Goal: Download file/media

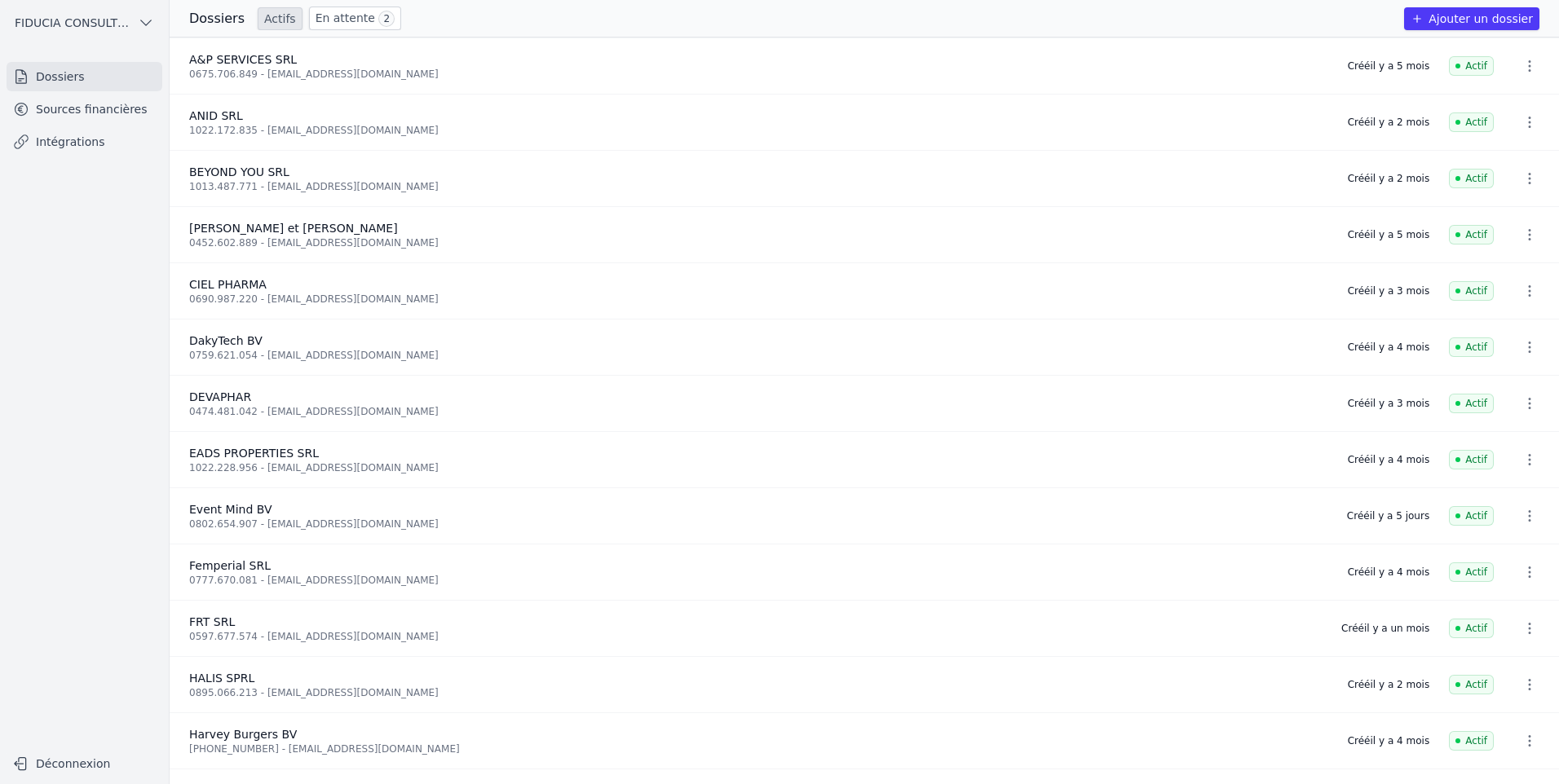
click at [67, 86] on link "Dossiers" at bounding box center [84, 77] width 155 height 29
click at [73, 118] on link "Sources financières" at bounding box center [84, 109] width 155 height 29
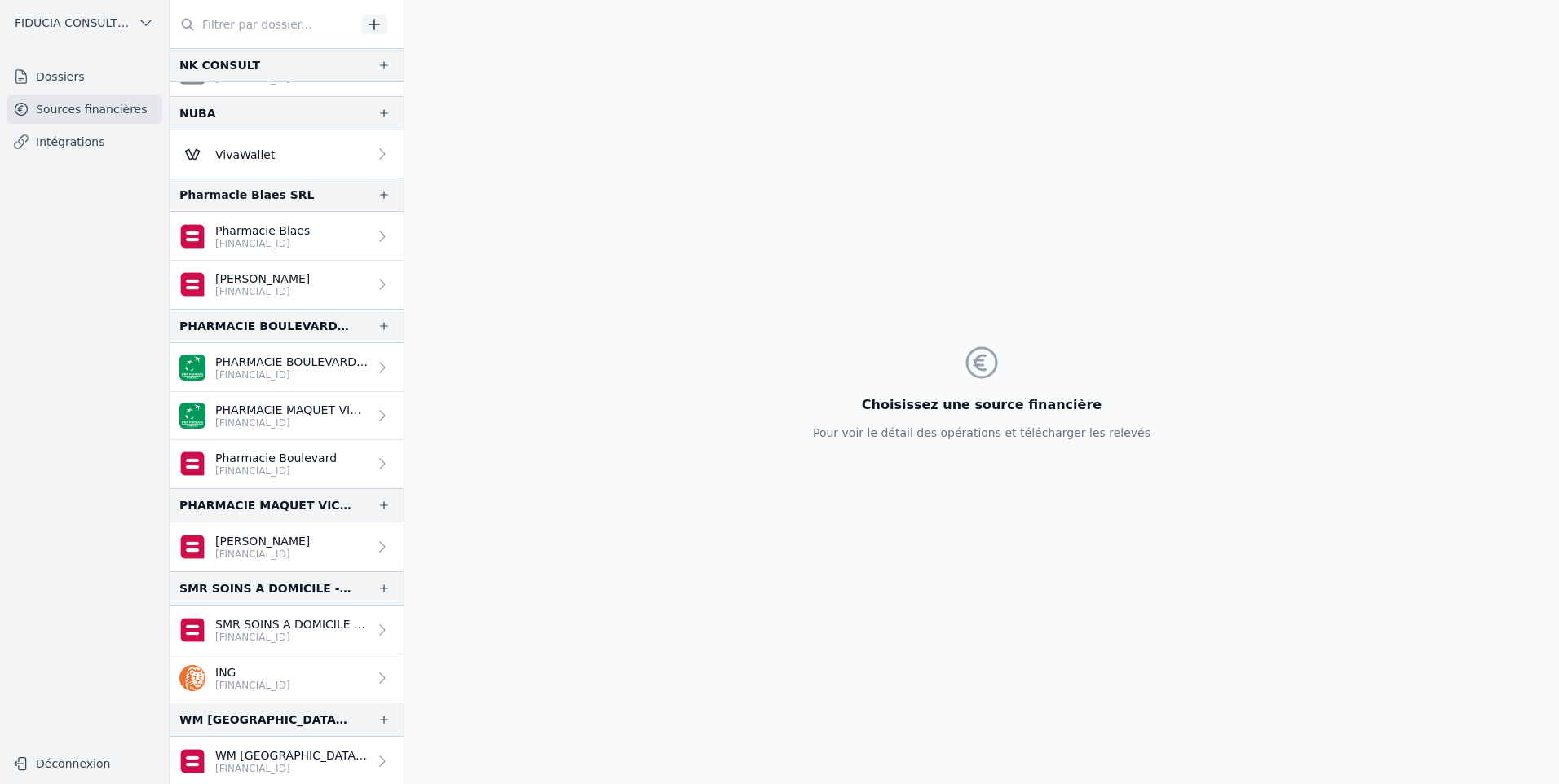
scroll to position [1523, 0]
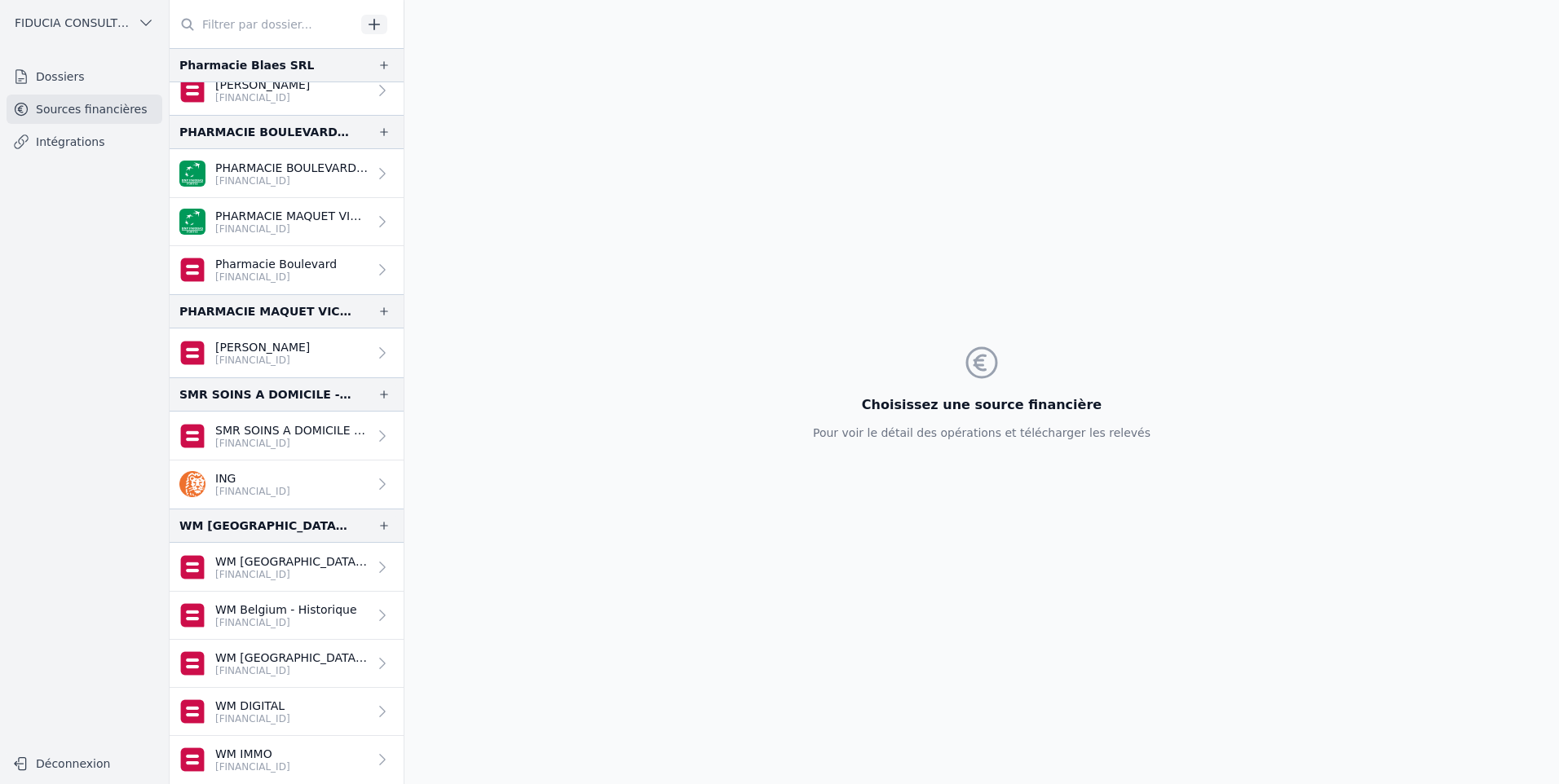
click at [330, 560] on p "WM [GEOGRAPHIC_DATA] - [GEOGRAPHIC_DATA]" at bounding box center [291, 562] width 153 height 16
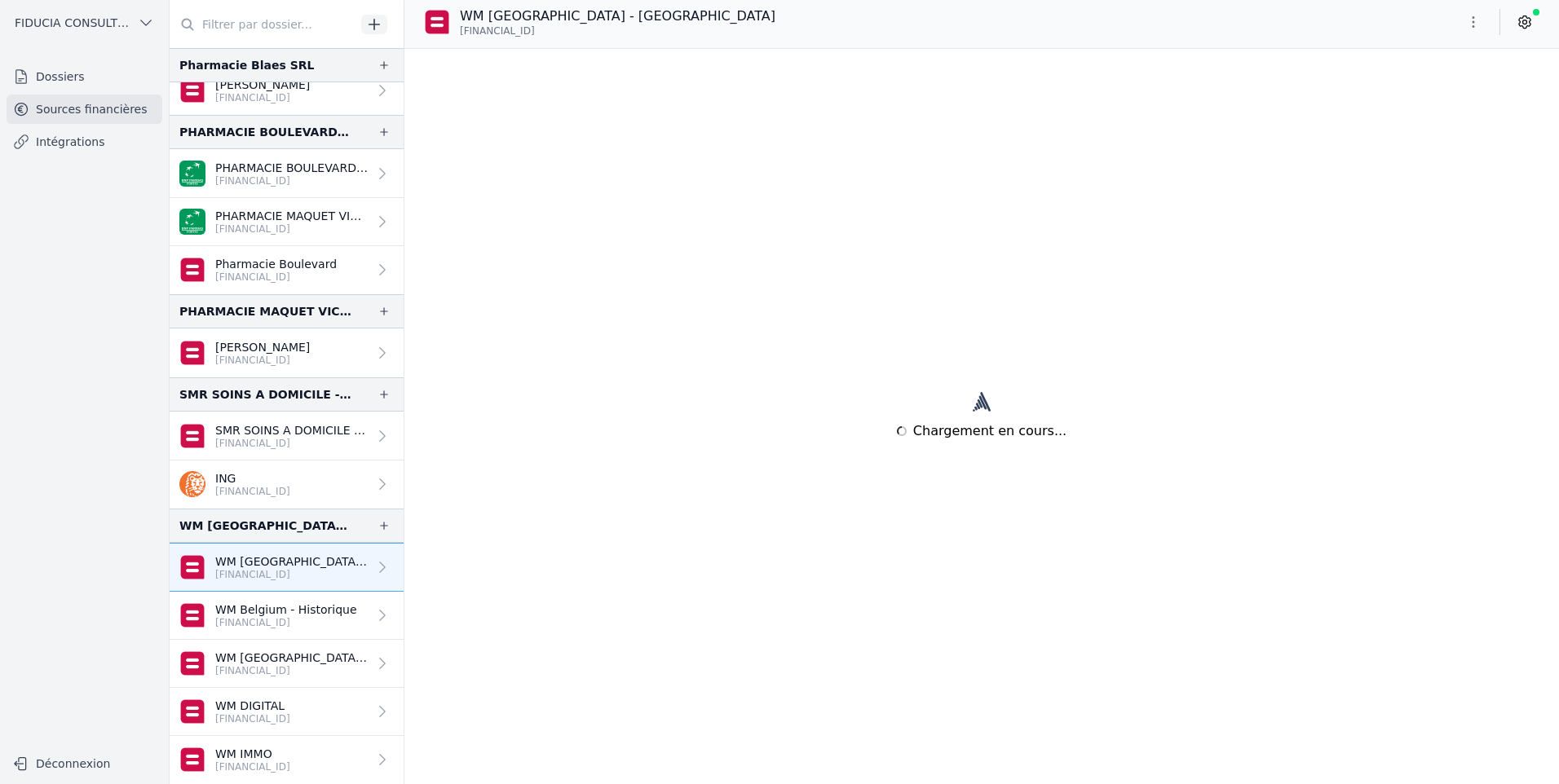
click at [303, 611] on p "WM Belgium - Historique" at bounding box center [286, 610] width 142 height 16
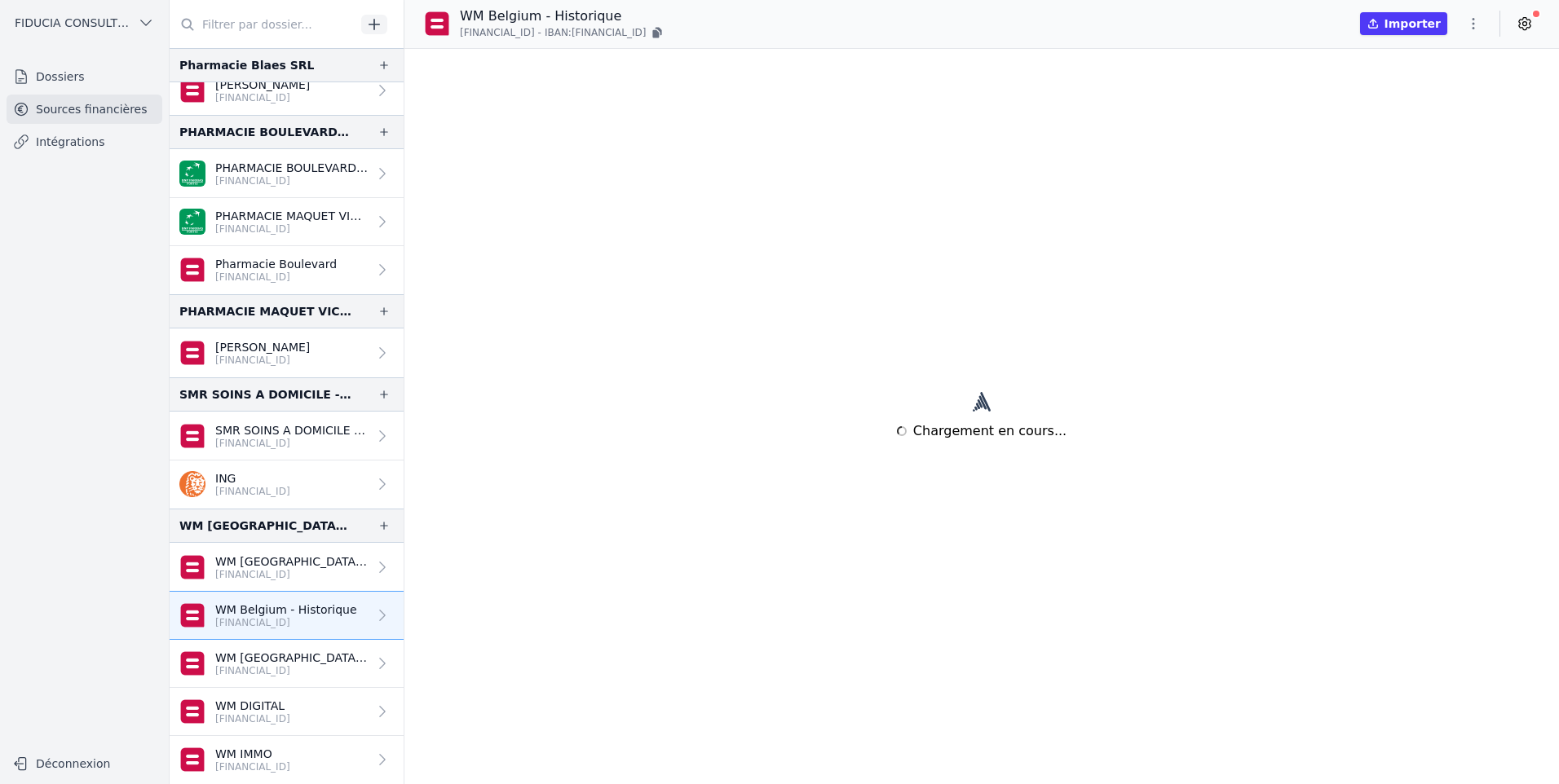
click at [343, 538] on div "WM [GEOGRAPHIC_DATA] SRL" at bounding box center [286, 526] width 234 height 34
click at [323, 567] on p "WM [GEOGRAPHIC_DATA] - [GEOGRAPHIC_DATA]" at bounding box center [291, 562] width 153 height 16
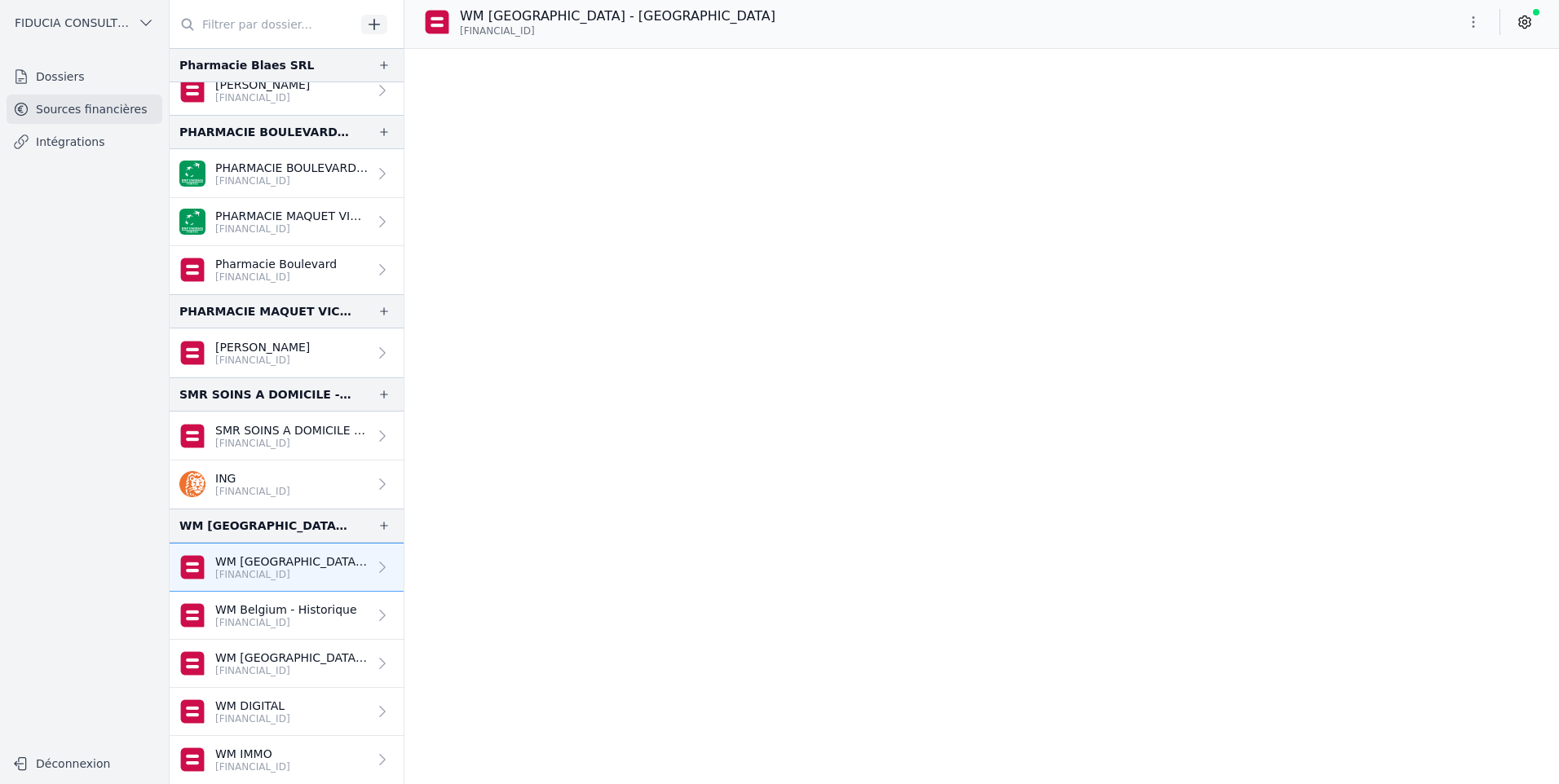
scroll to position [16138, 0]
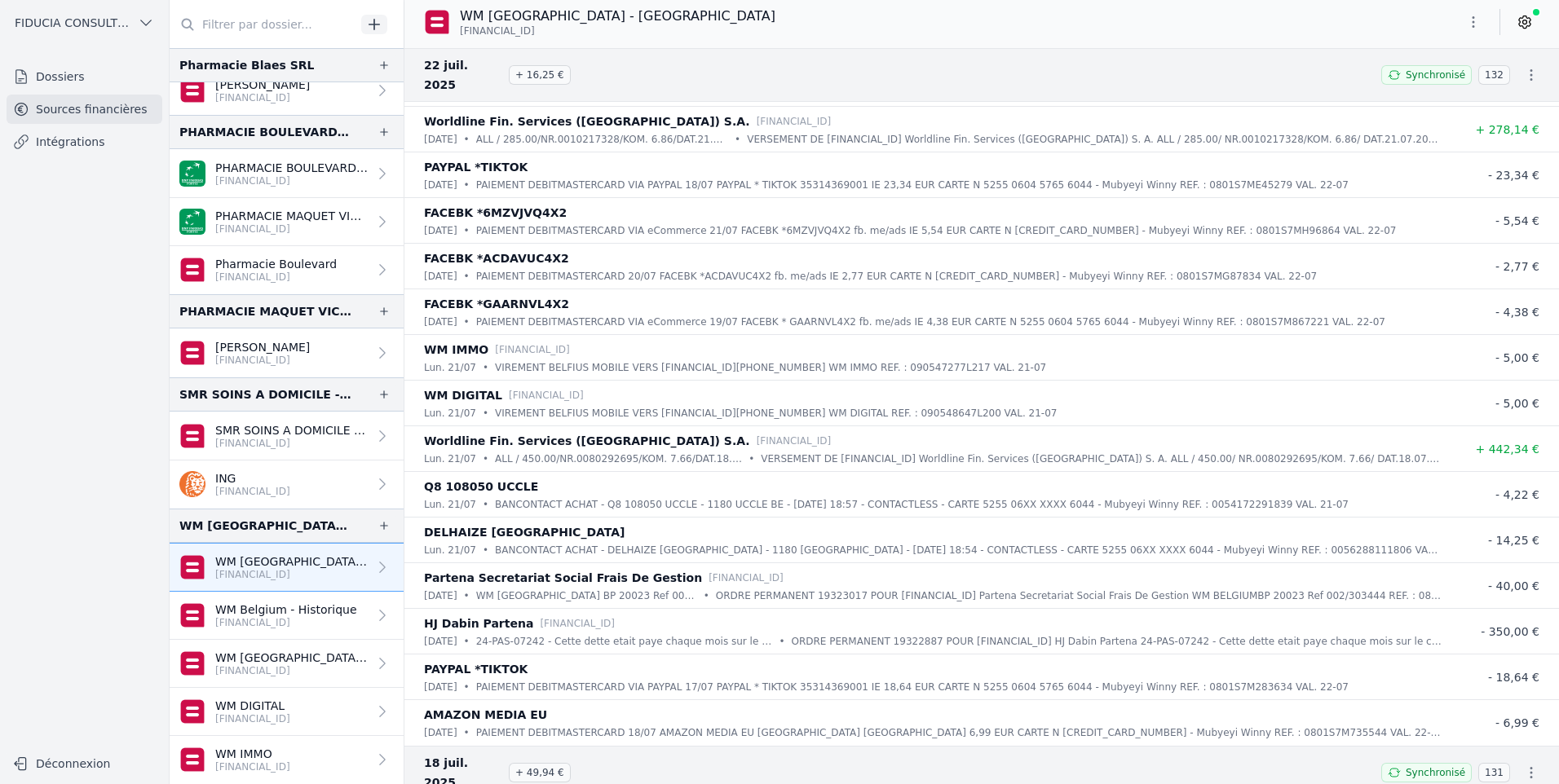
click at [1531, 70] on icon "button" at bounding box center [1532, 75] width 3 height 12
click at [1500, 94] on link "Télécharger le CODA" at bounding box center [1479, 94] width 144 height 30
click at [1522, 14] on icon at bounding box center [1525, 22] width 16 height 16
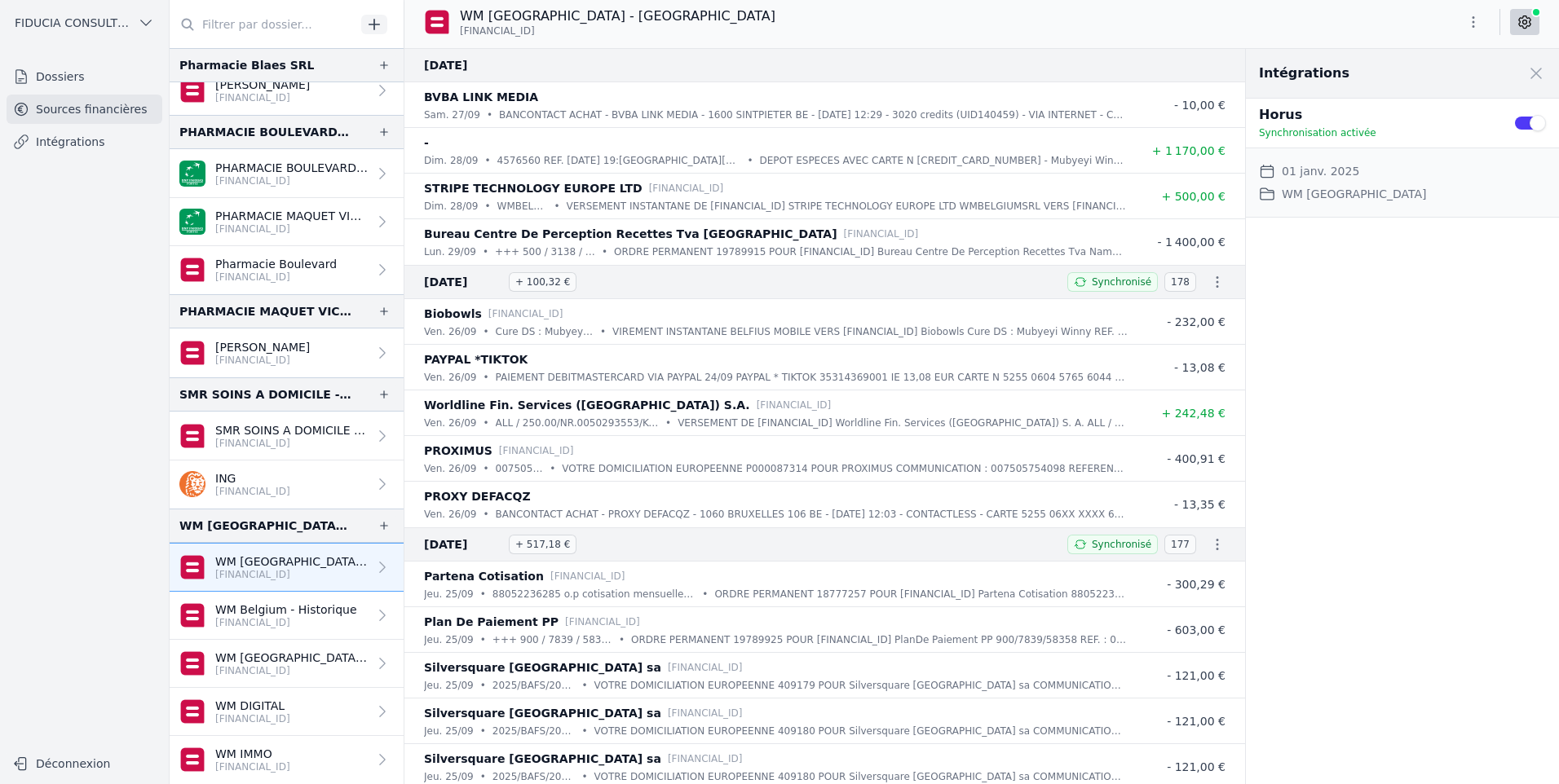
click at [958, 45] on div "WM [GEOGRAPHIC_DATA] - [GEOGRAPHIC_DATA] [FINANCIAL_ID]" at bounding box center [982, 24] width 1155 height 49
click at [1545, 77] on span at bounding box center [1536, 73] width 36 height 36
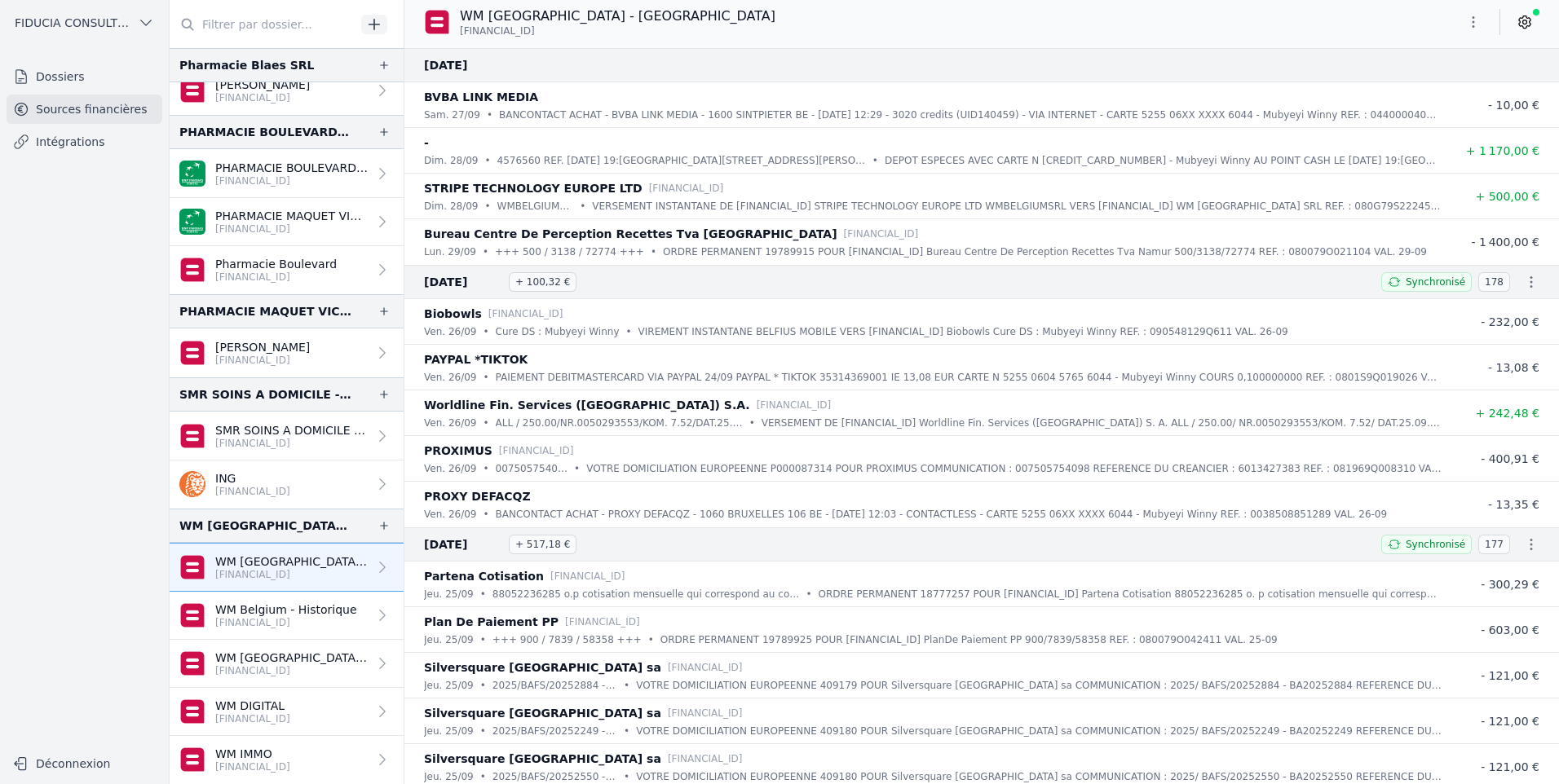
click at [1536, 18] on link at bounding box center [1525, 22] width 29 height 26
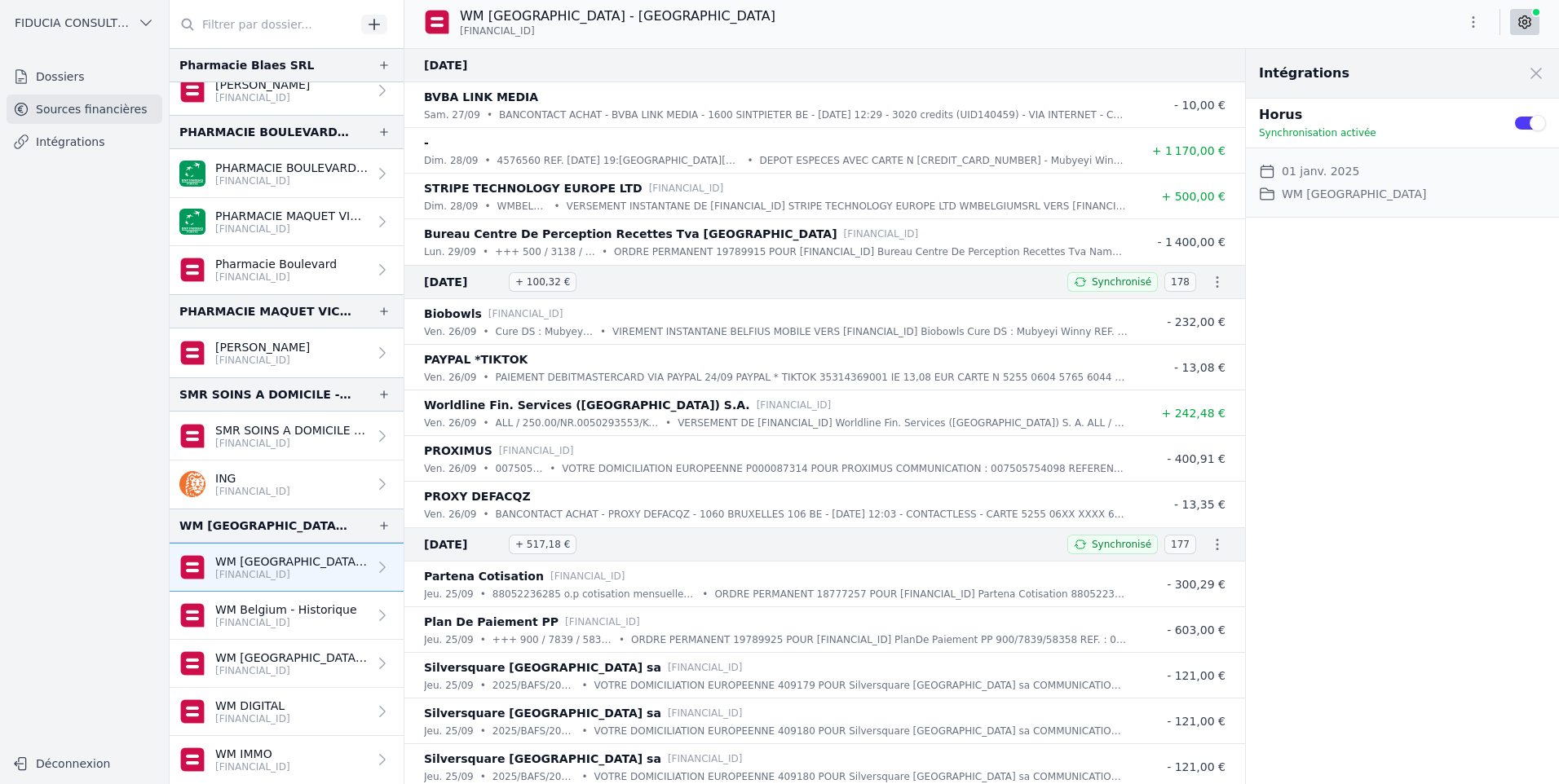
click at [1536, 19] on link at bounding box center [1525, 22] width 29 height 26
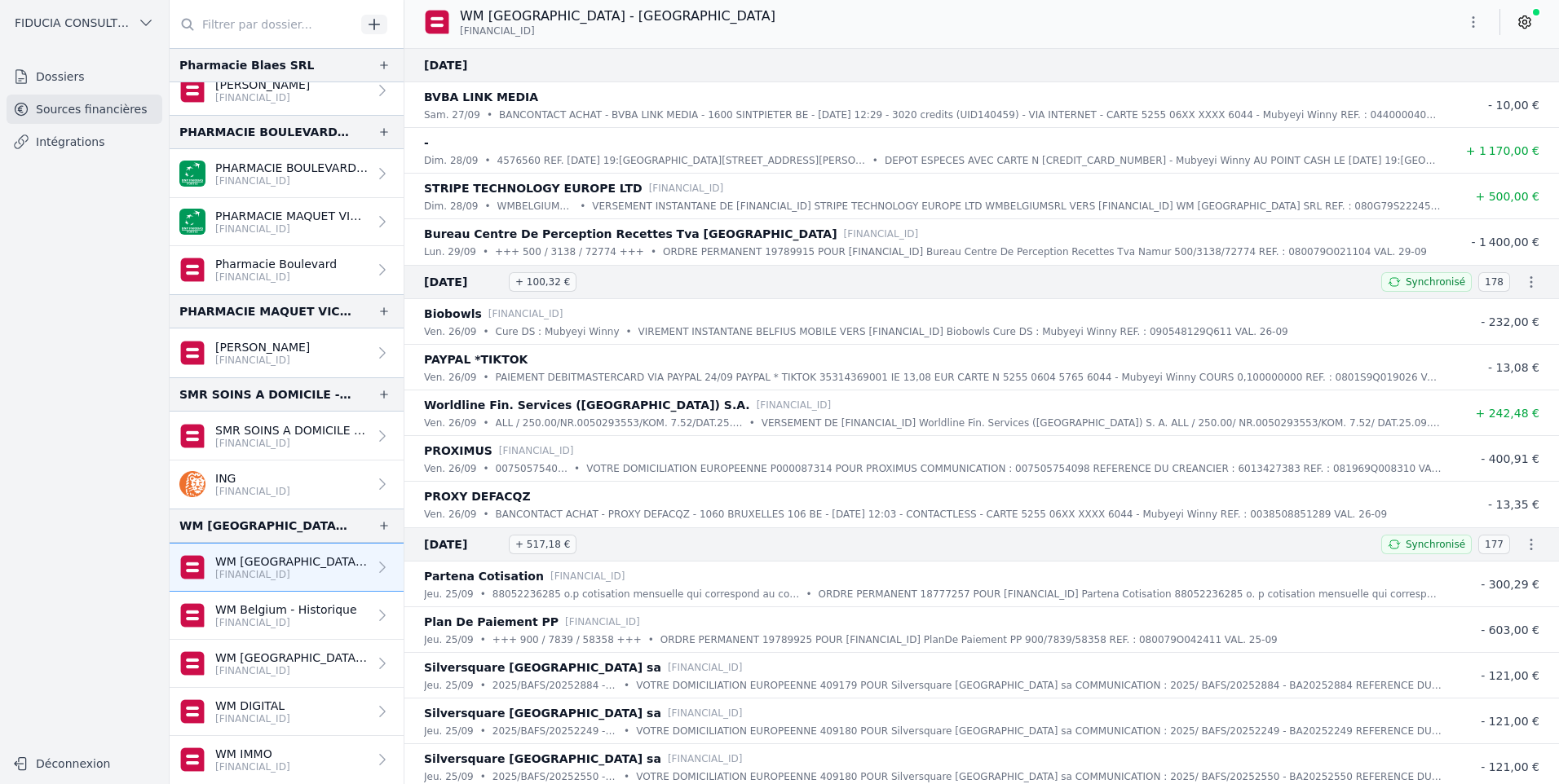
click at [1483, 13] on button "button" at bounding box center [1474, 22] width 33 height 26
click at [1413, 88] on button "Exporter" at bounding box center [1434, 86] width 117 height 30
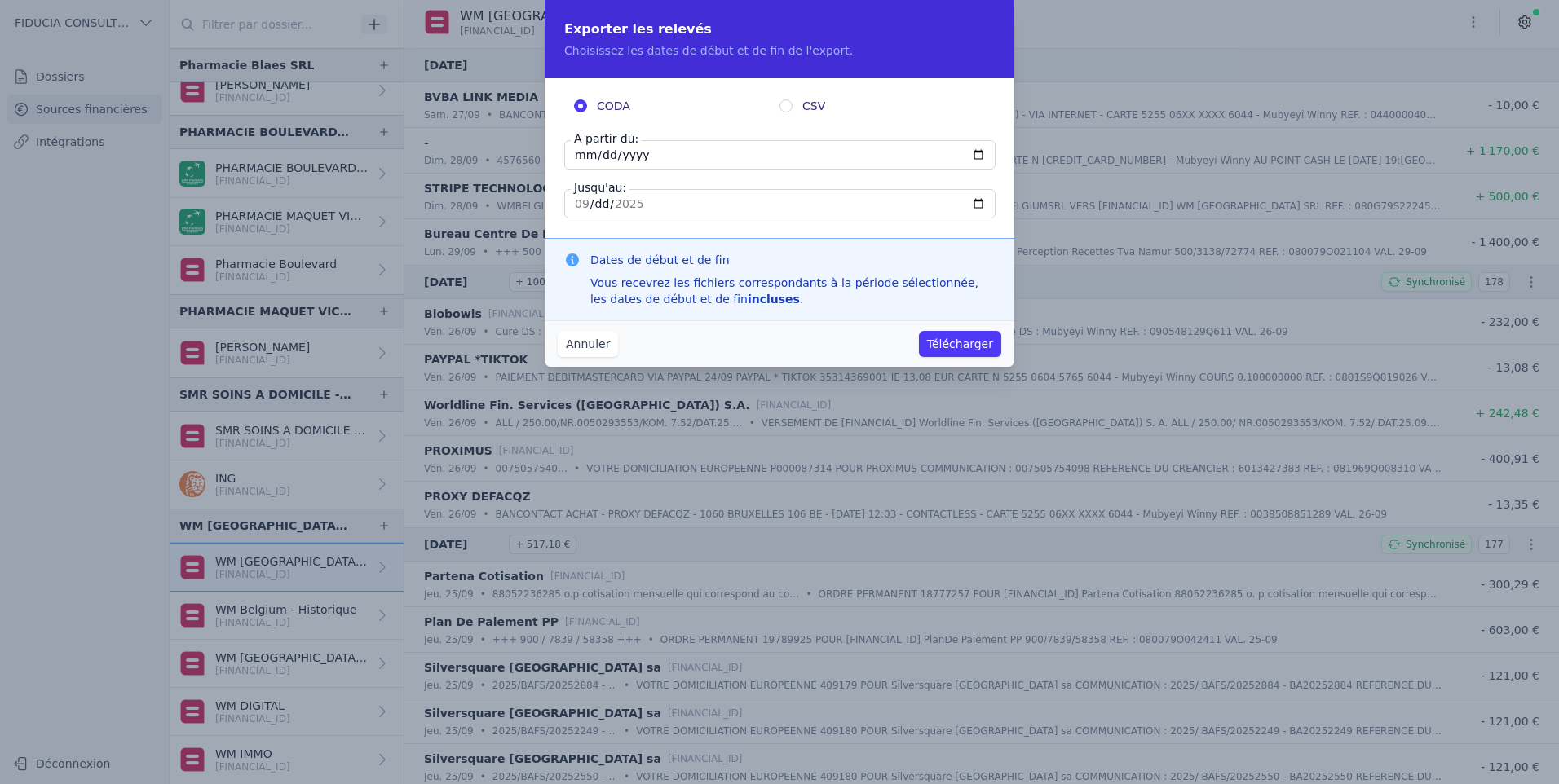
click at [676, 163] on input "[DATE]" at bounding box center [779, 154] width 431 height 29
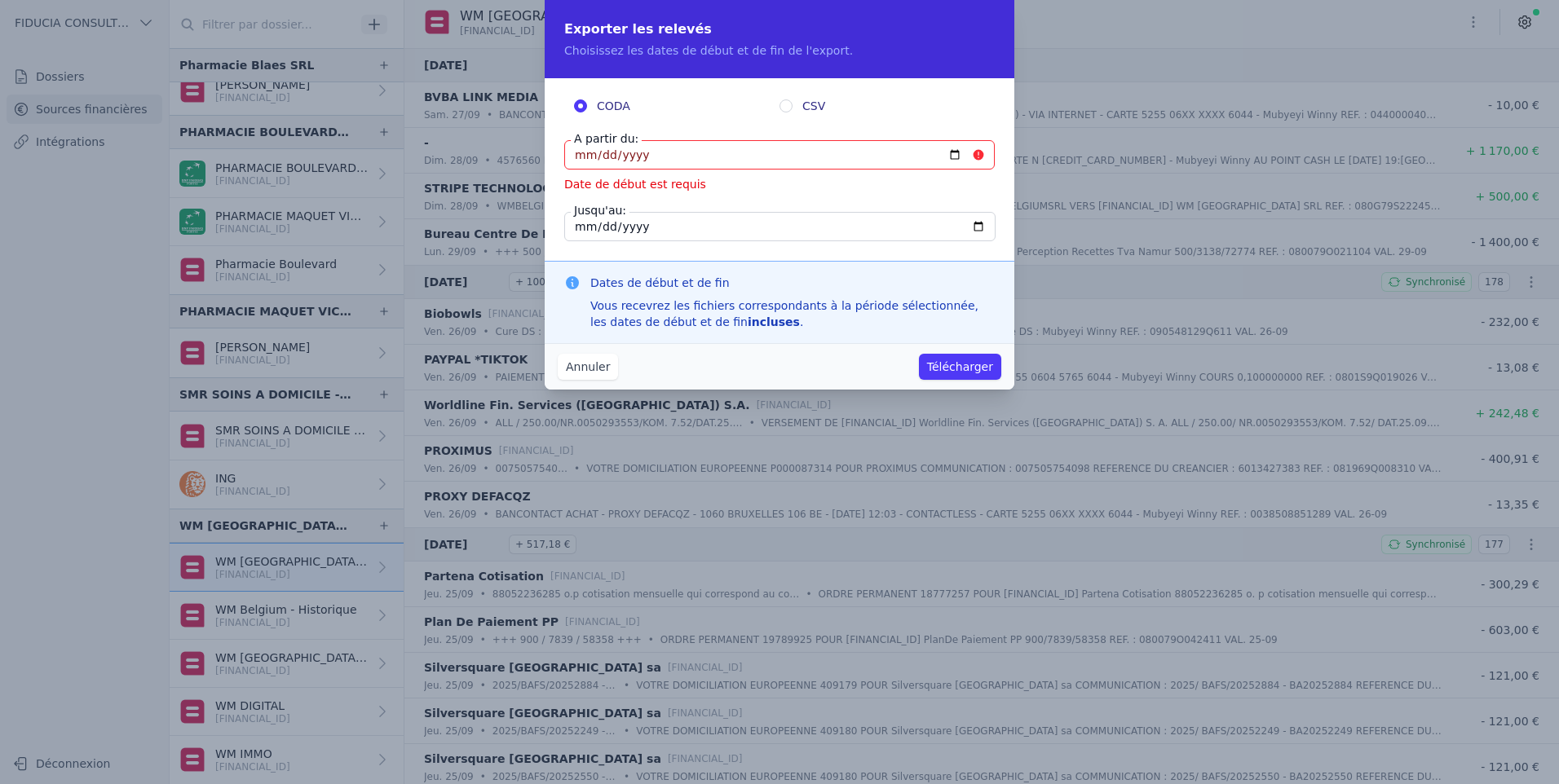
type input "[DATE]"
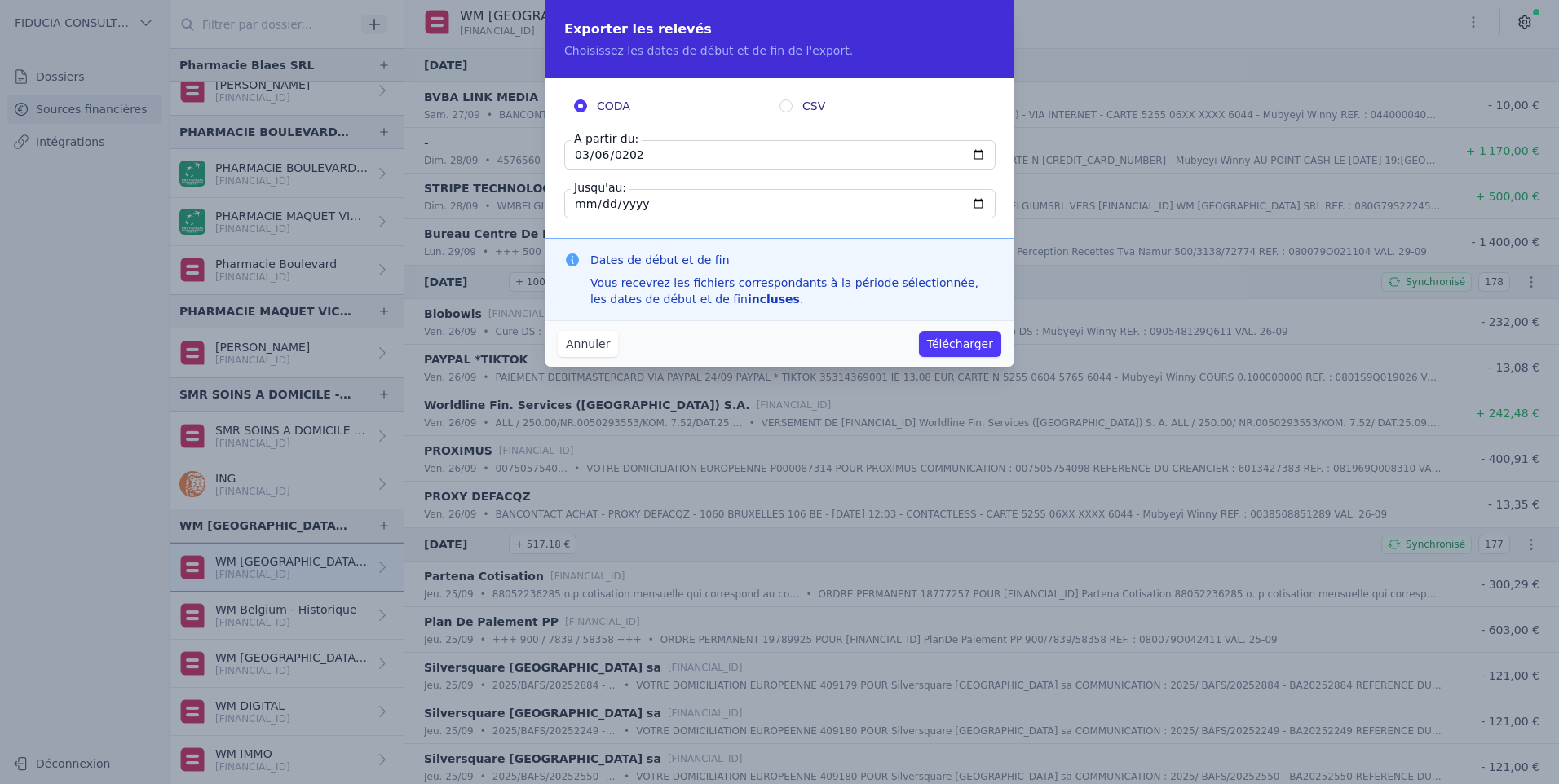
type input "[DATE]"
click at [772, 204] on input "[DATE]" at bounding box center [779, 203] width 431 height 29
type input "[DATE]"
click at [948, 345] on button "Télécharger" at bounding box center [960, 343] width 82 height 26
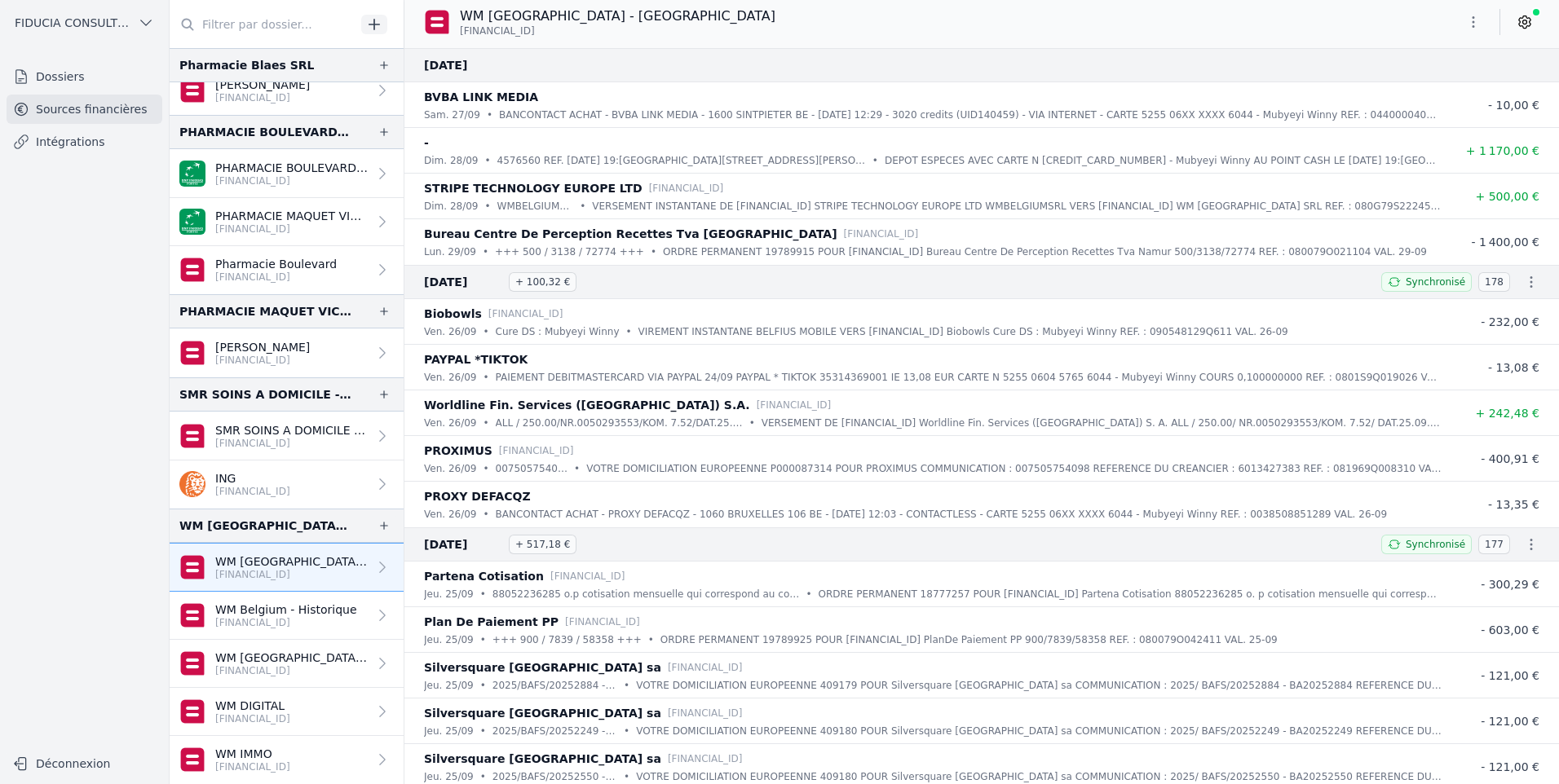
click at [1072, 38] on div "WM [GEOGRAPHIC_DATA] - [GEOGRAPHIC_DATA] [FINANCIAL_ID]" at bounding box center [982, 24] width 1155 height 49
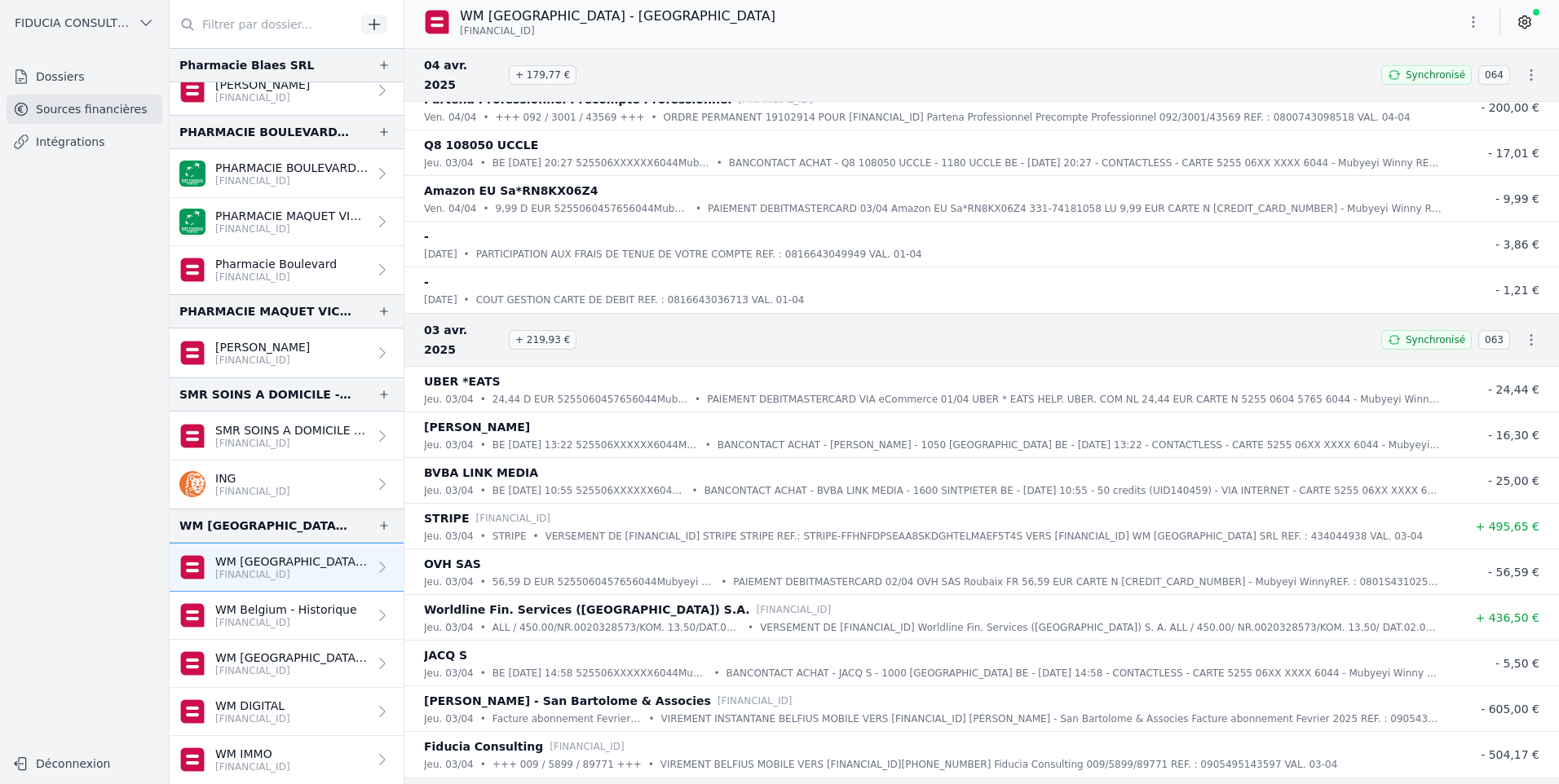
scroll to position [41993, 0]
click at [1528, 67] on icon "button" at bounding box center [1532, 75] width 16 height 16
click at [1483, 62] on div at bounding box center [779, 392] width 1559 height 784
click at [1531, 70] on icon "button" at bounding box center [1532, 75] width 3 height 12
click at [1483, 100] on link "Télécharger le CODA" at bounding box center [1479, 94] width 144 height 30
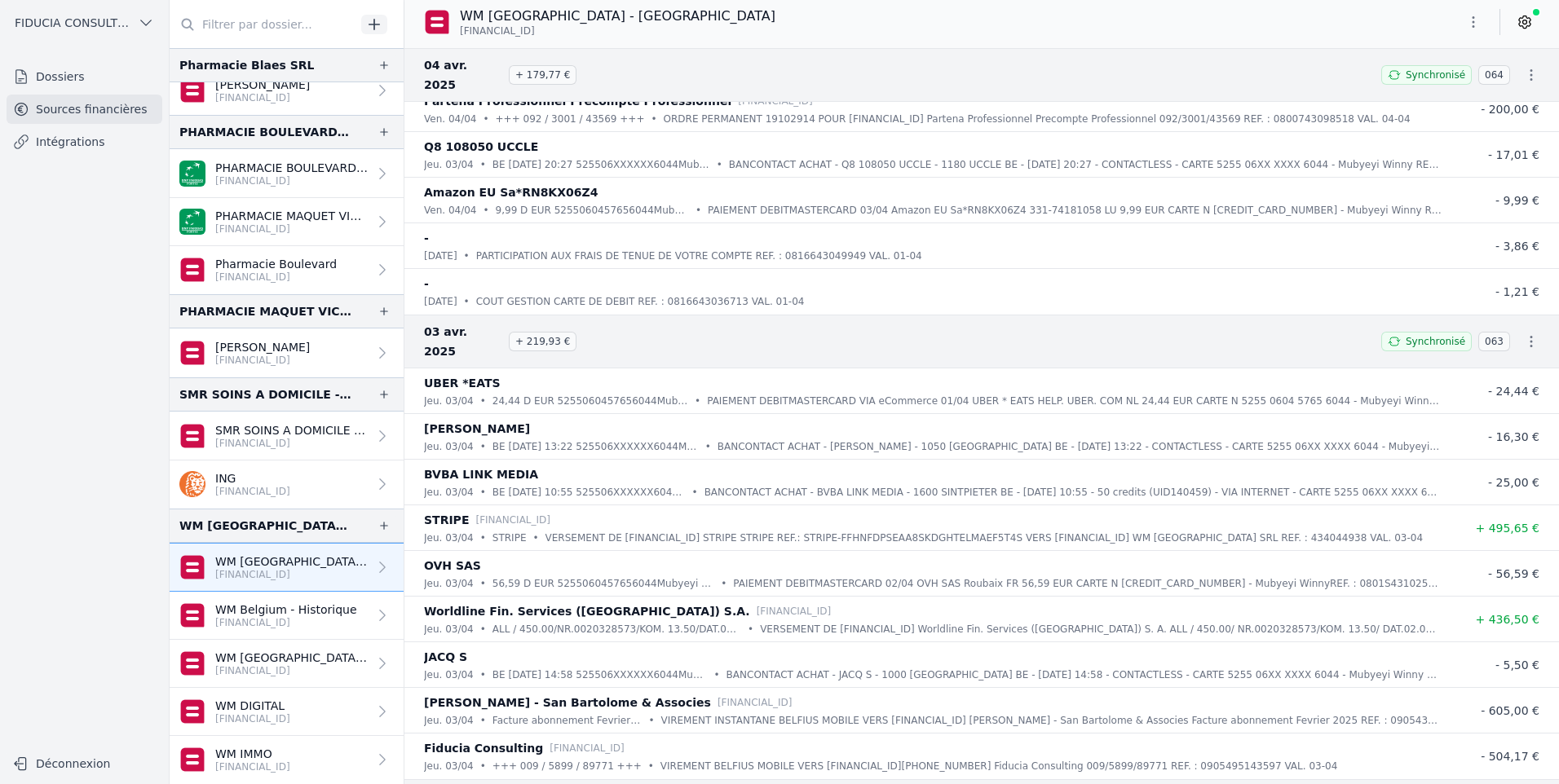
click at [1524, 72] on icon "button" at bounding box center [1532, 75] width 16 height 16
click at [1467, 17] on div at bounding box center [779, 392] width 1559 height 784
click at [1480, 21] on icon "button" at bounding box center [1474, 22] width 16 height 16
click at [1415, 95] on button "Exporter" at bounding box center [1434, 86] width 117 height 30
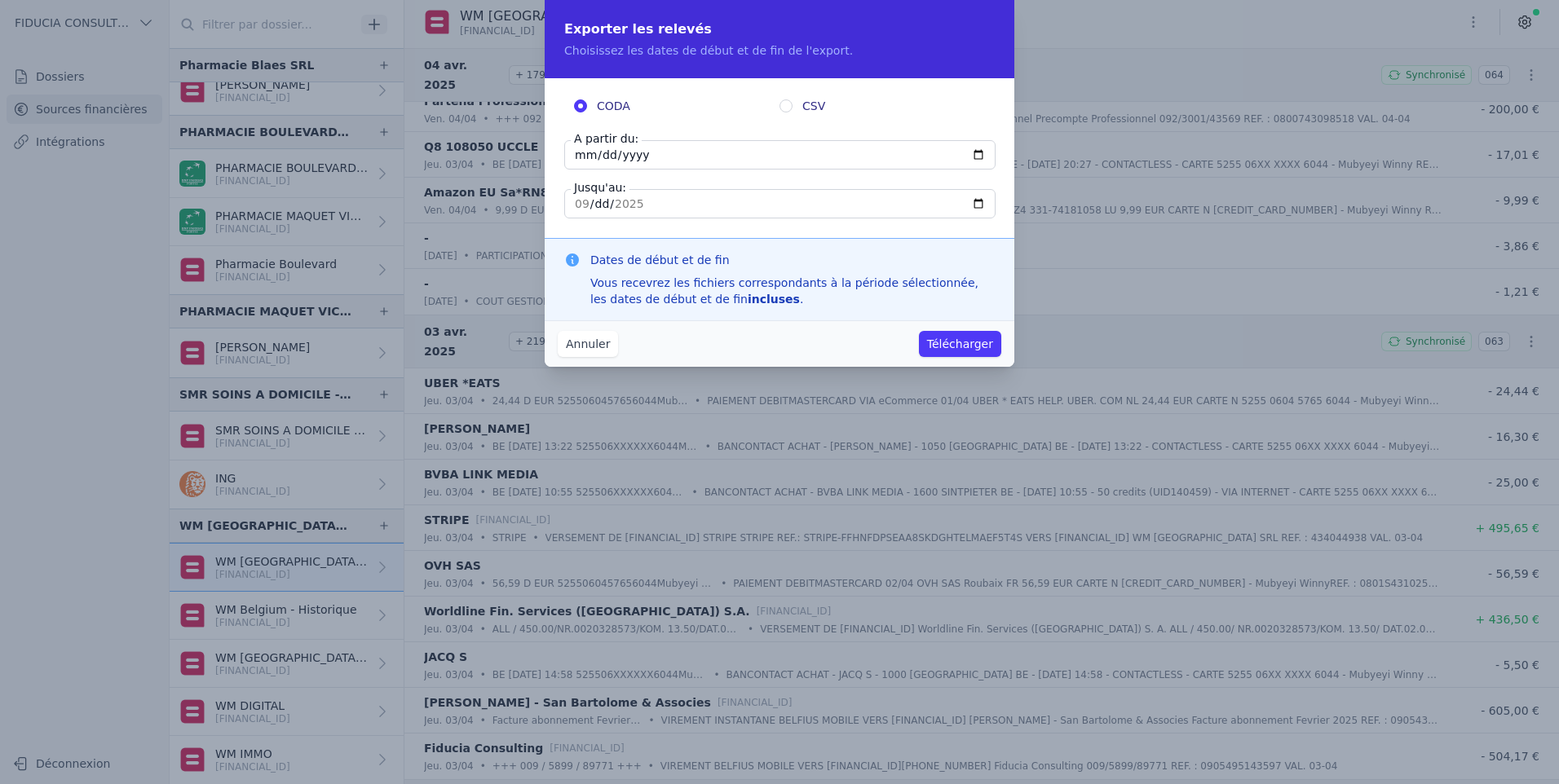
click at [656, 155] on input "[DATE]" at bounding box center [779, 154] width 431 height 29
type input "[DATE]"
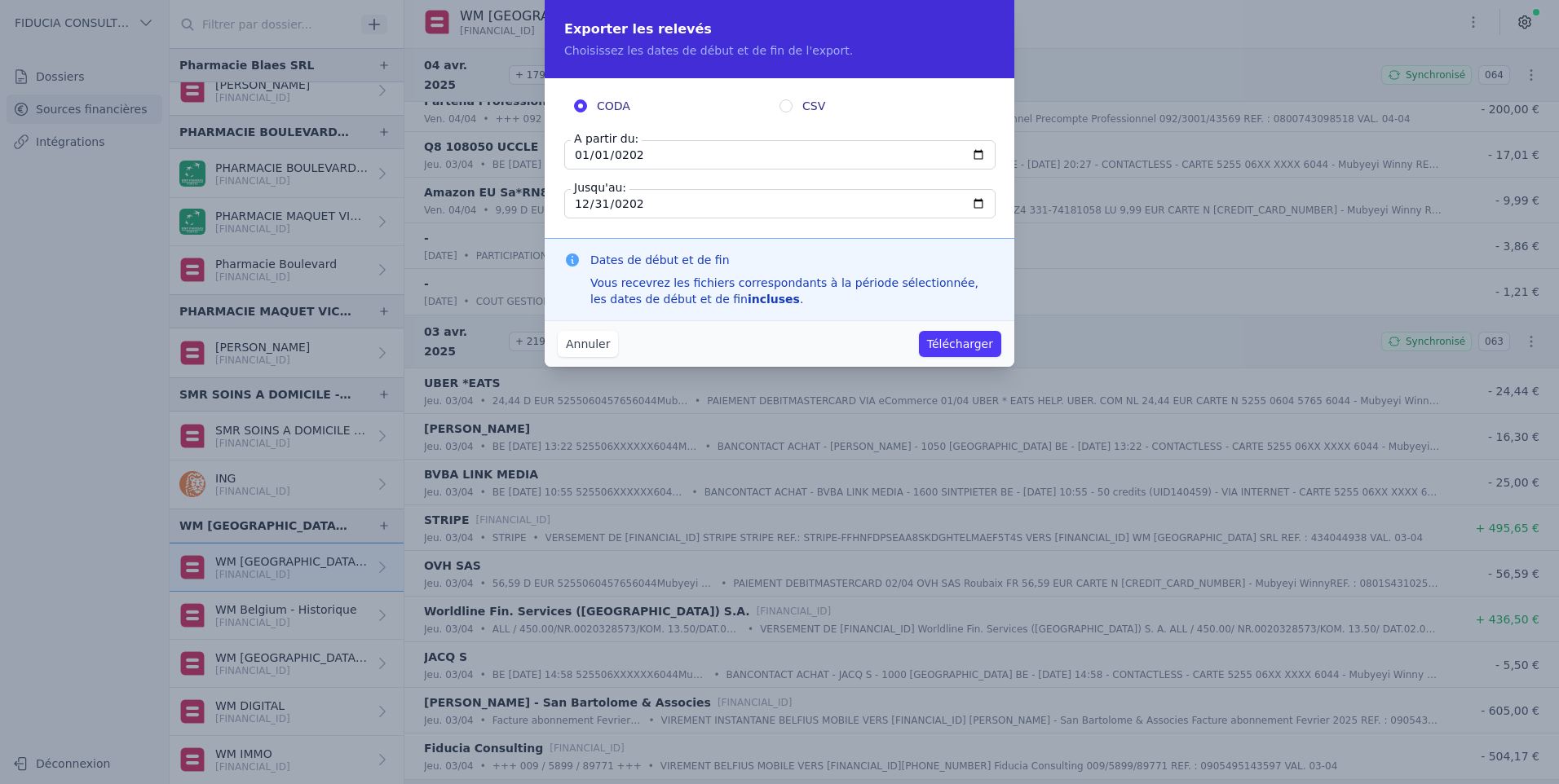
type input "[DATE]"
click at [919, 331] on button "Télécharger" at bounding box center [960, 343] width 82 height 26
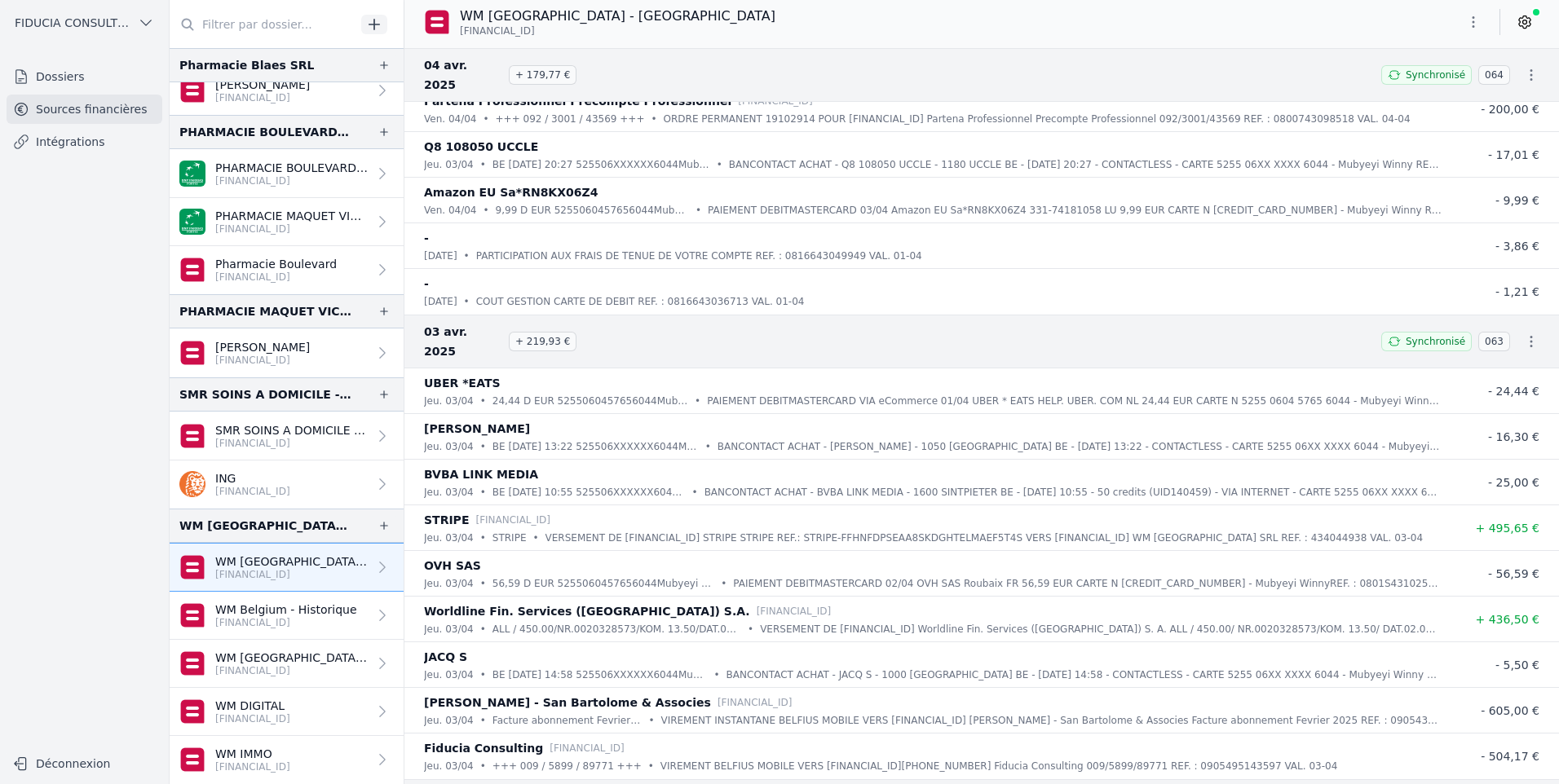
drag, startPoint x: 950, startPoint y: 75, endPoint x: 937, endPoint y: 105, distance: 32.7
click at [950, 75] on div "04 avr. 2025 + 179,77 € Synchronisé 064" at bounding box center [982, 75] width 1155 height 54
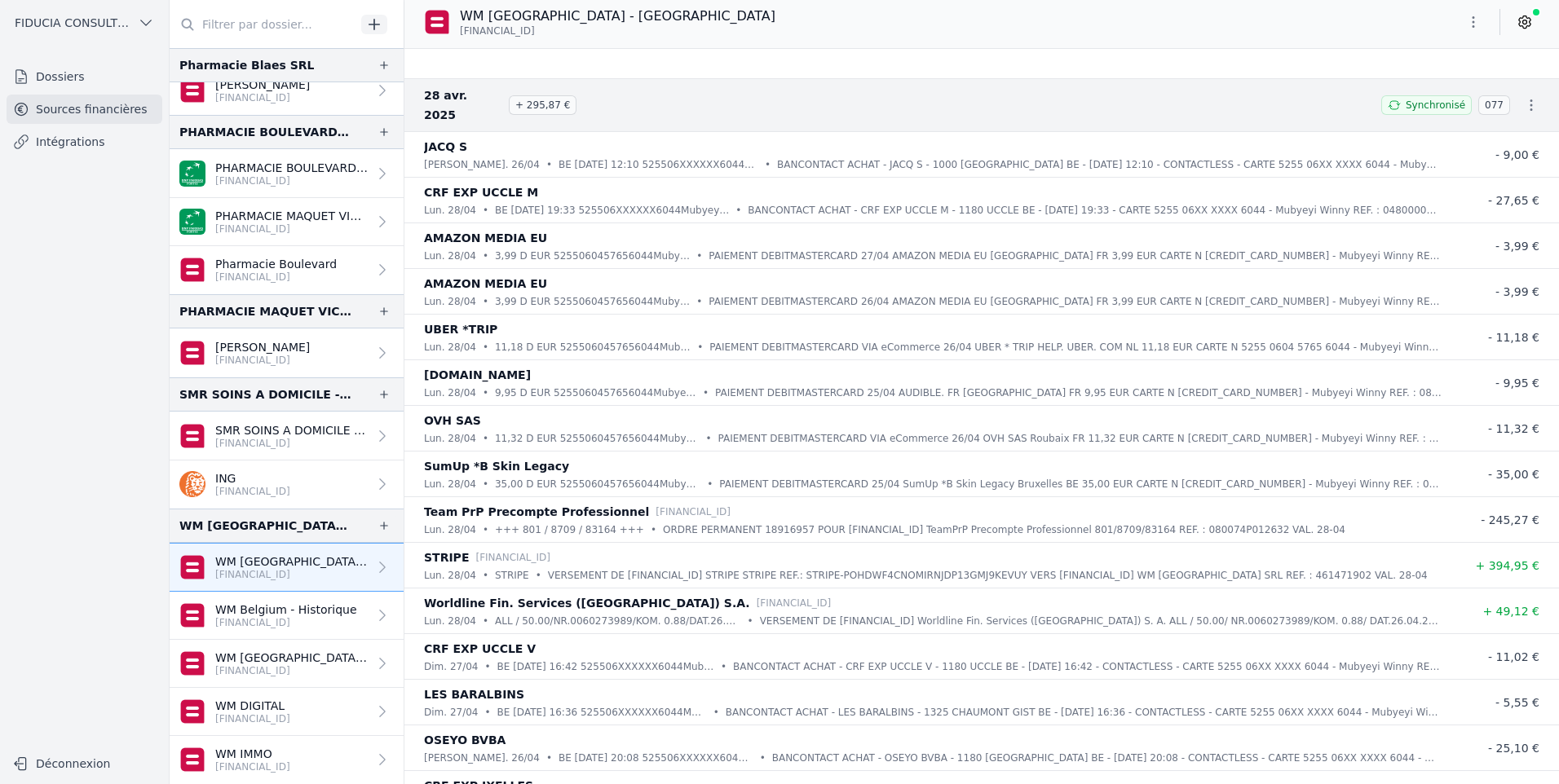
scroll to position [37836, 0]
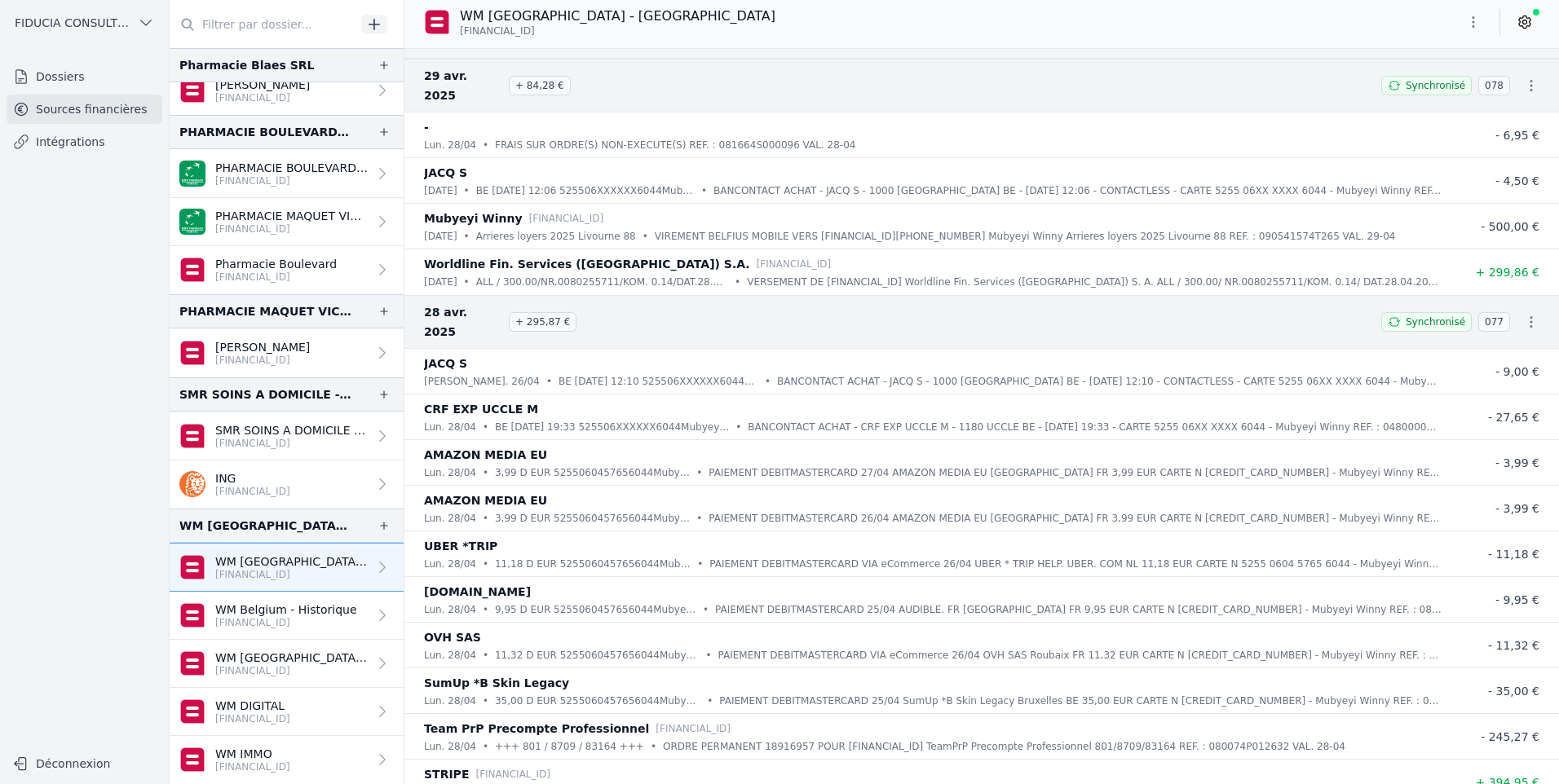
click at [1473, 15] on icon "button" at bounding box center [1474, 22] width 16 height 16
click at [1451, 87] on button "Exporter" at bounding box center [1434, 86] width 117 height 30
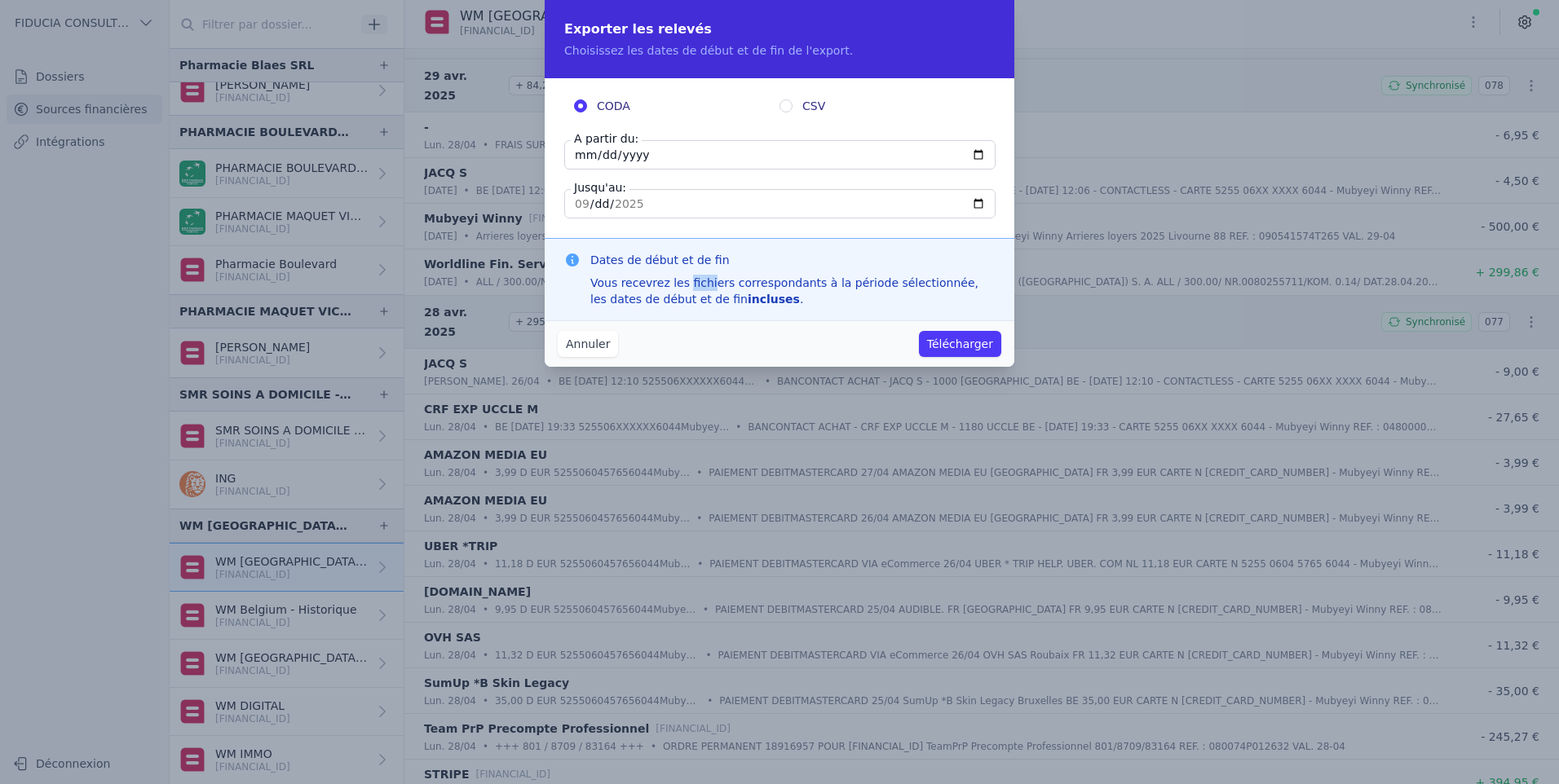
click at [663, 280] on div "Vous recevrez les fichiers correspondants à la période sélectionnée, les dates …" at bounding box center [793, 291] width 405 height 33
drag, startPoint x: 663, startPoint y: 280, endPoint x: 719, endPoint y: 299, distance: 59.1
click at [719, 299] on div "Dates de début et de fin Vous recevrez les fichiers correspondants à la période…" at bounding box center [793, 279] width 405 height 55
drag, startPoint x: 719, startPoint y: 299, endPoint x: 672, endPoint y: 138, distance: 167.7
click at [677, 137] on fieldset "CODA CSV A partir du: [DATE] Jusqu'au: [DATE]" at bounding box center [779, 158] width 430 height 121
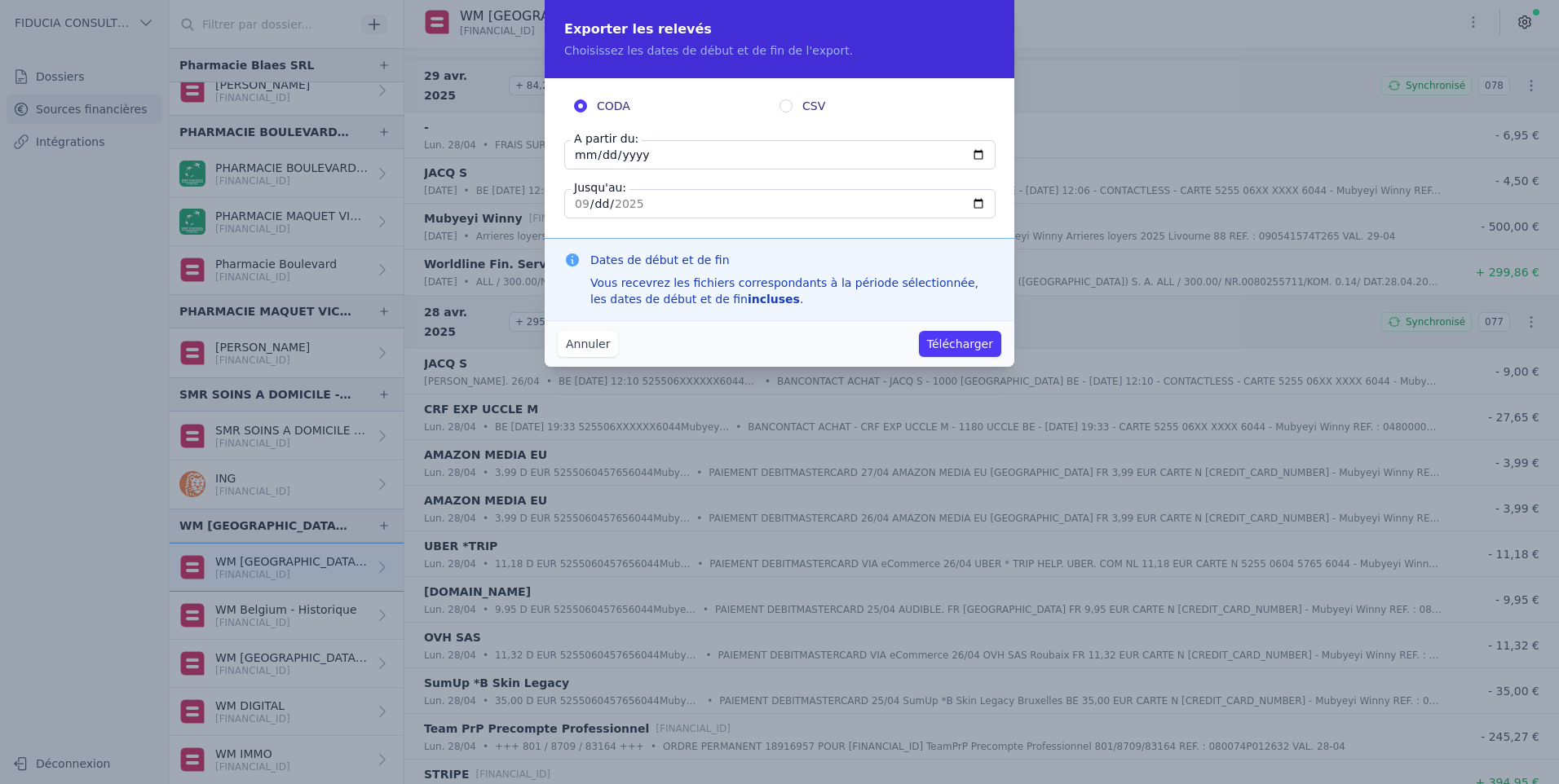
click at [662, 146] on input "[DATE]" at bounding box center [779, 154] width 431 height 29
type input "[DATE]"
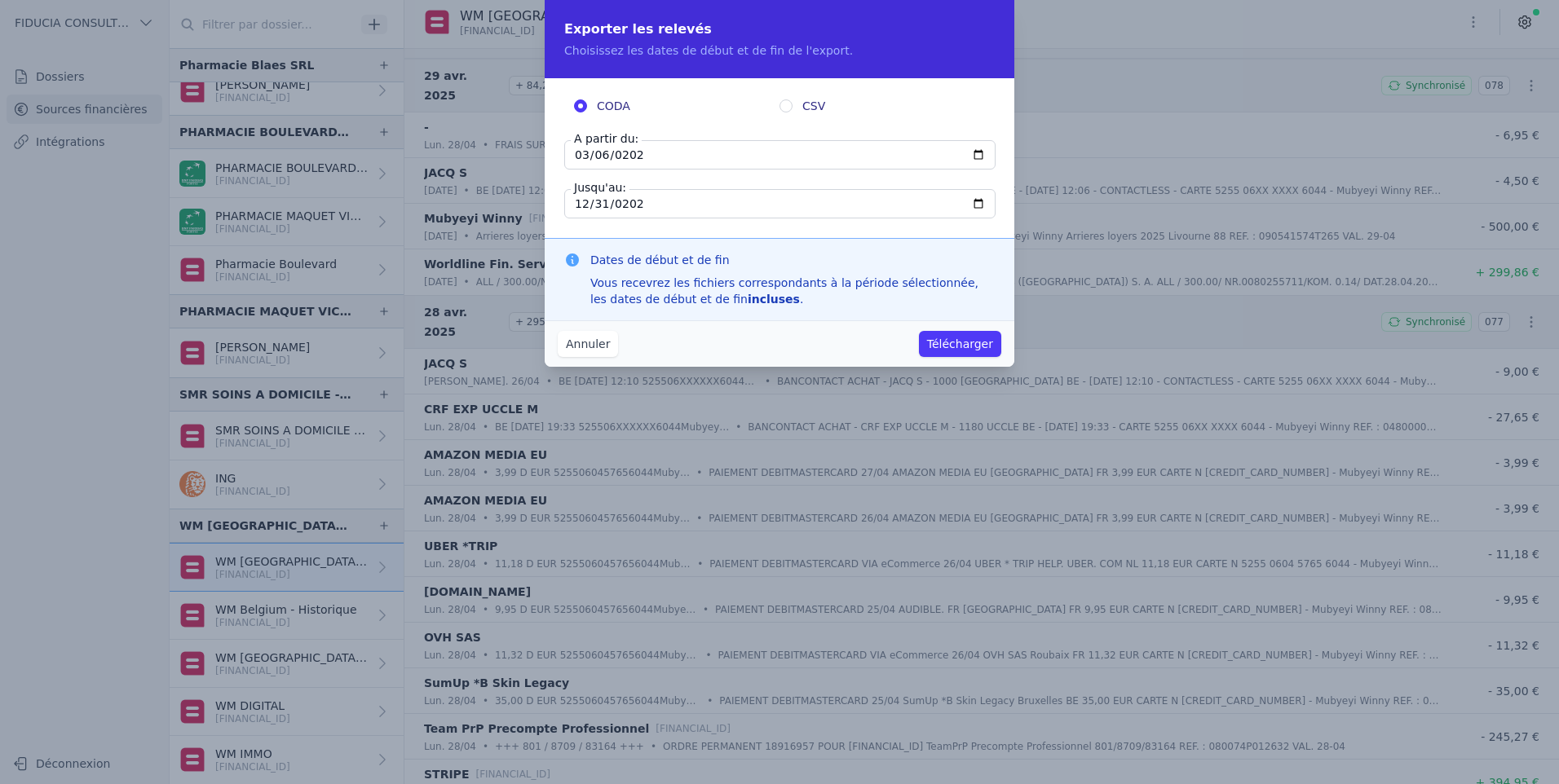
click at [981, 342] on button "Télécharger" at bounding box center [960, 343] width 82 height 26
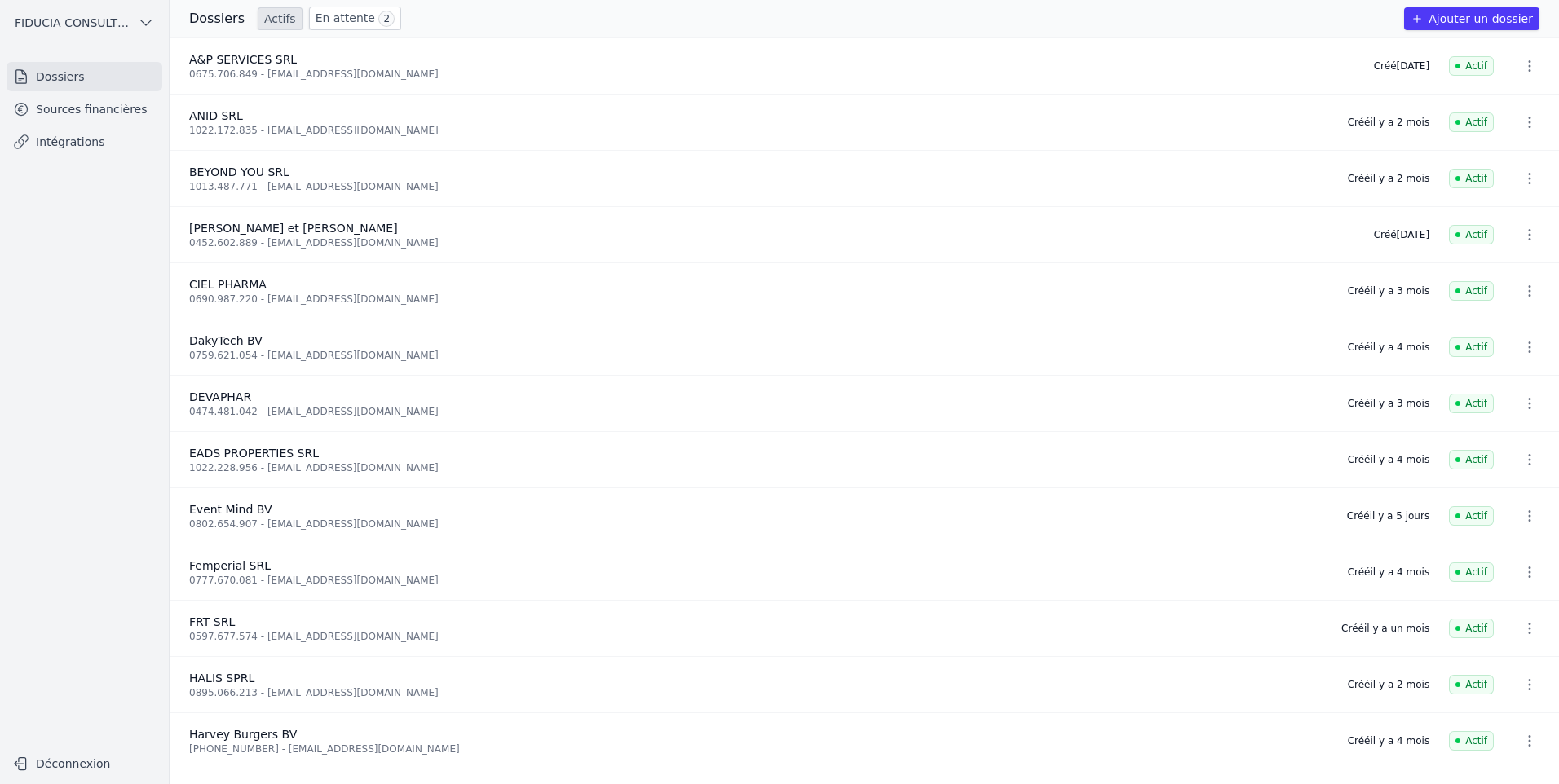
click at [332, 11] on link "En attente 2" at bounding box center [355, 18] width 92 height 23
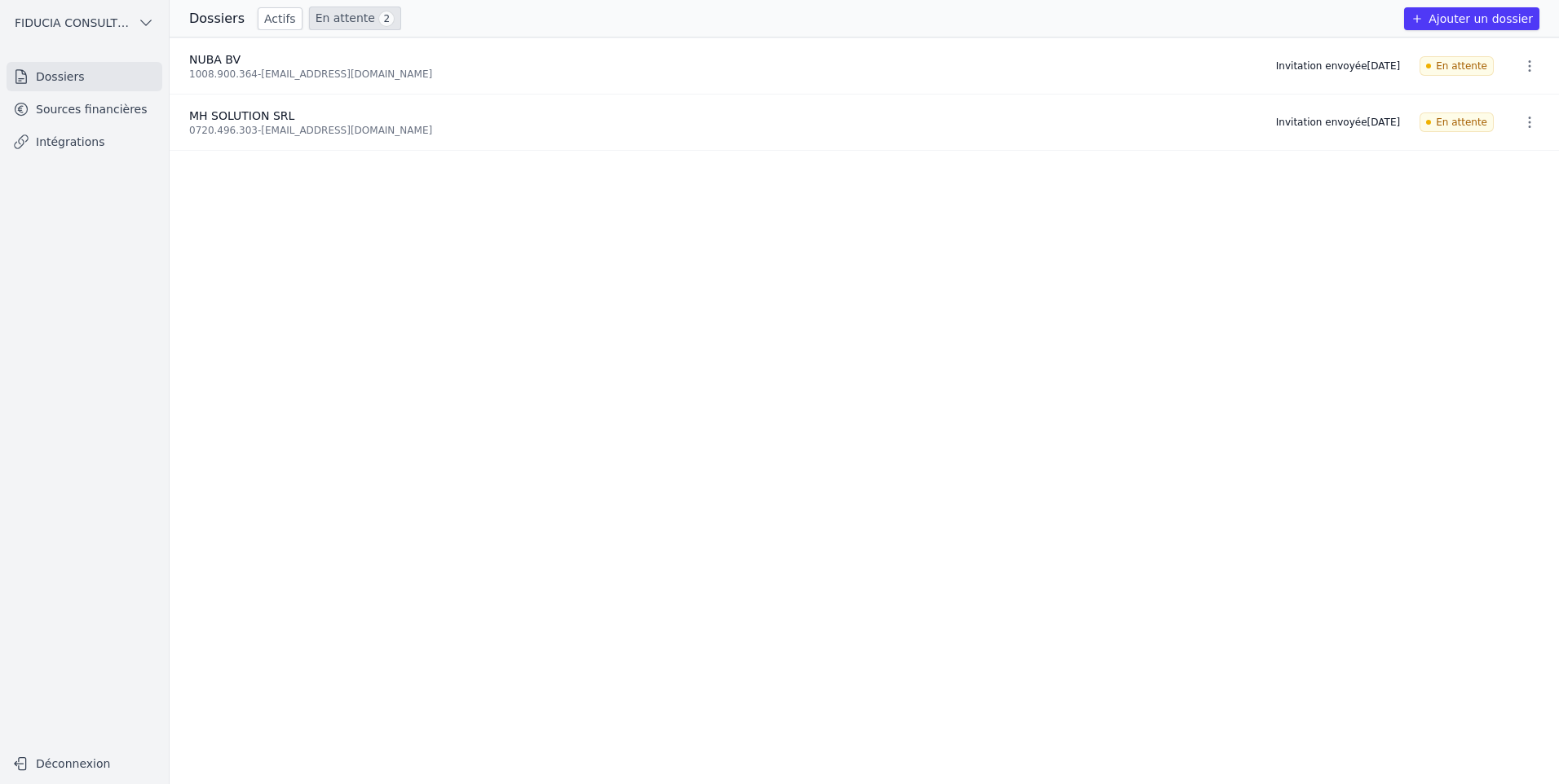
click at [268, 22] on link "Actifs" at bounding box center [280, 18] width 45 height 23
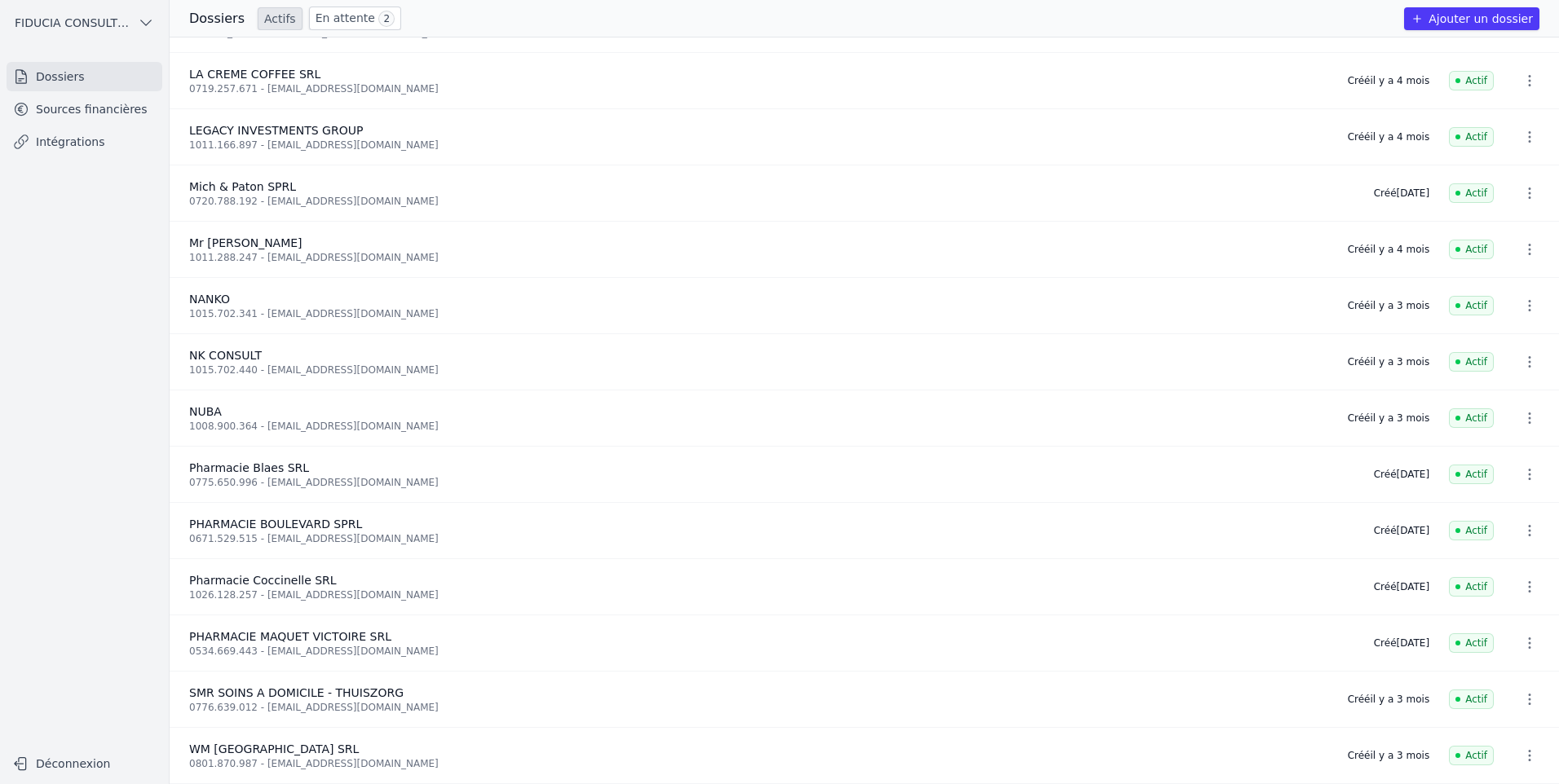
scroll to position [722, 0]
click at [65, 103] on link "Sources financières" at bounding box center [84, 109] width 155 height 29
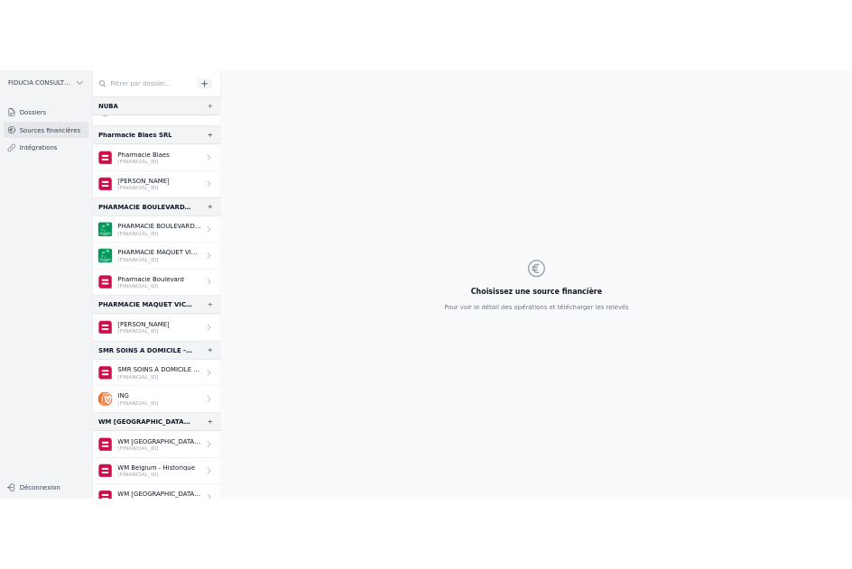
scroll to position [1686, 0]
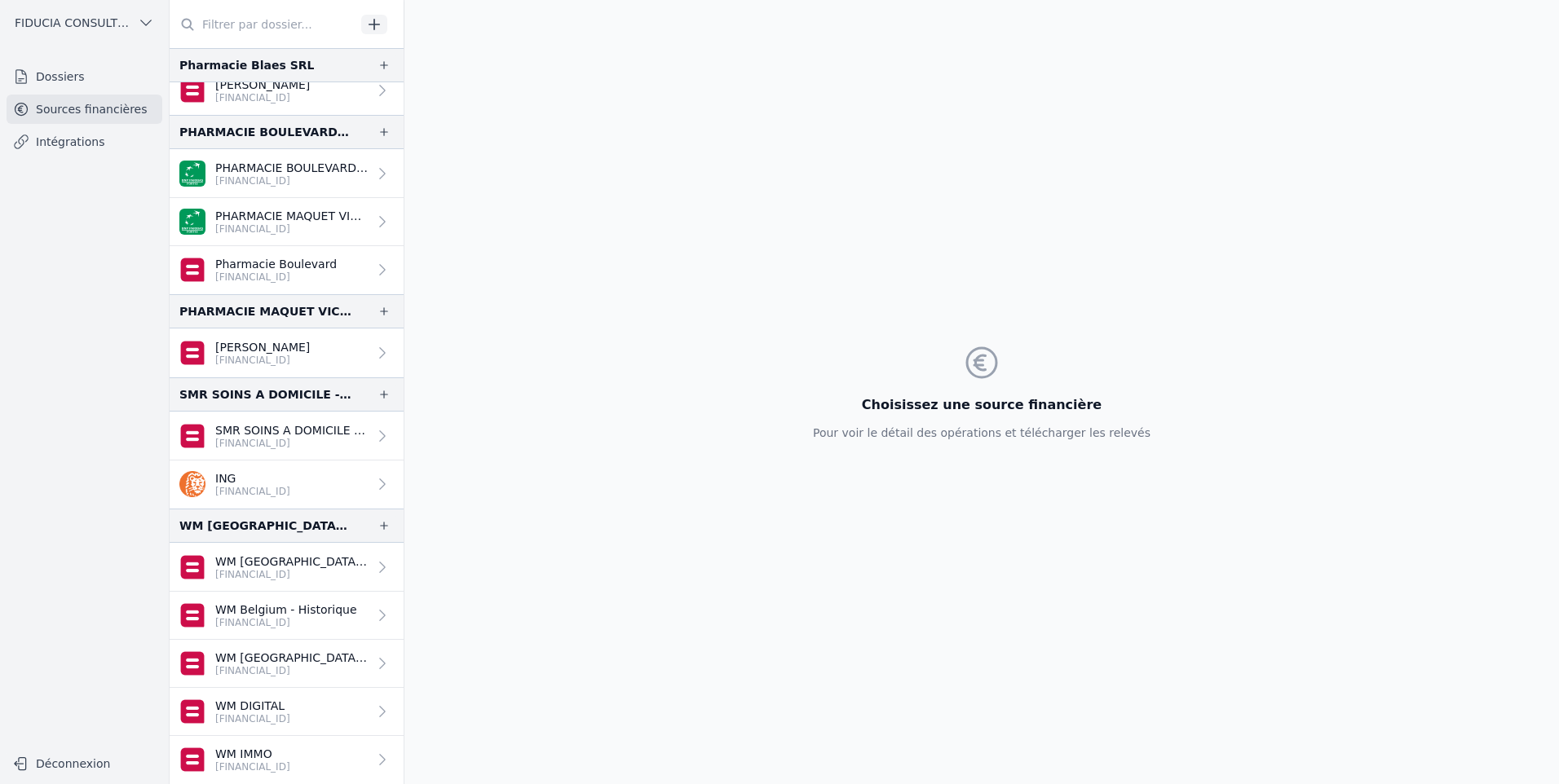
click at [249, 579] on p "[FINANCIAL_ID]" at bounding box center [291, 574] width 153 height 13
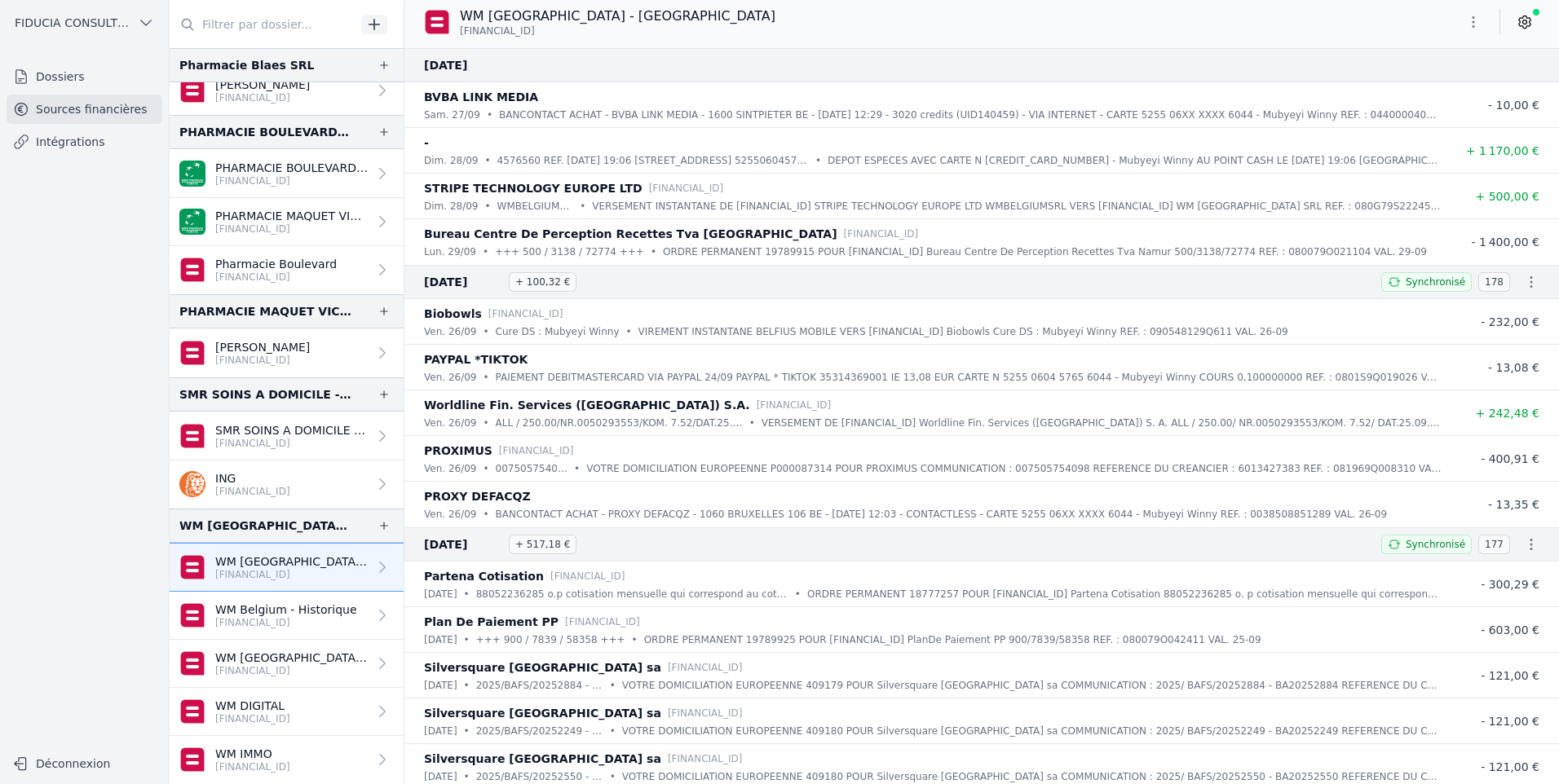
click at [268, 621] on p "[FINANCIAL_ID]" at bounding box center [286, 622] width 142 height 13
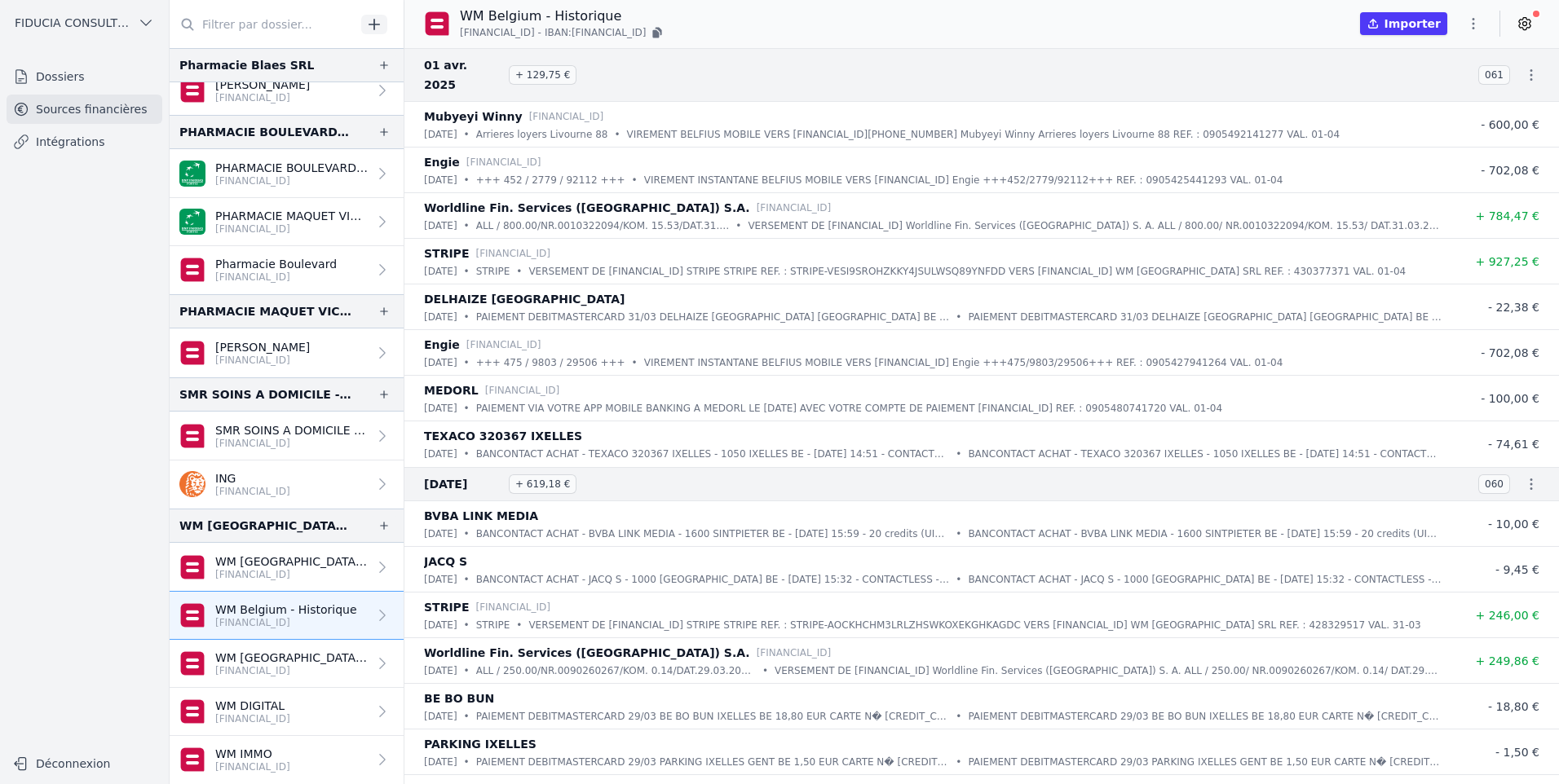
click at [1472, 14] on button "button" at bounding box center [1474, 23] width 33 height 26
click at [1411, 80] on button "Exporter" at bounding box center [1434, 88] width 117 height 30
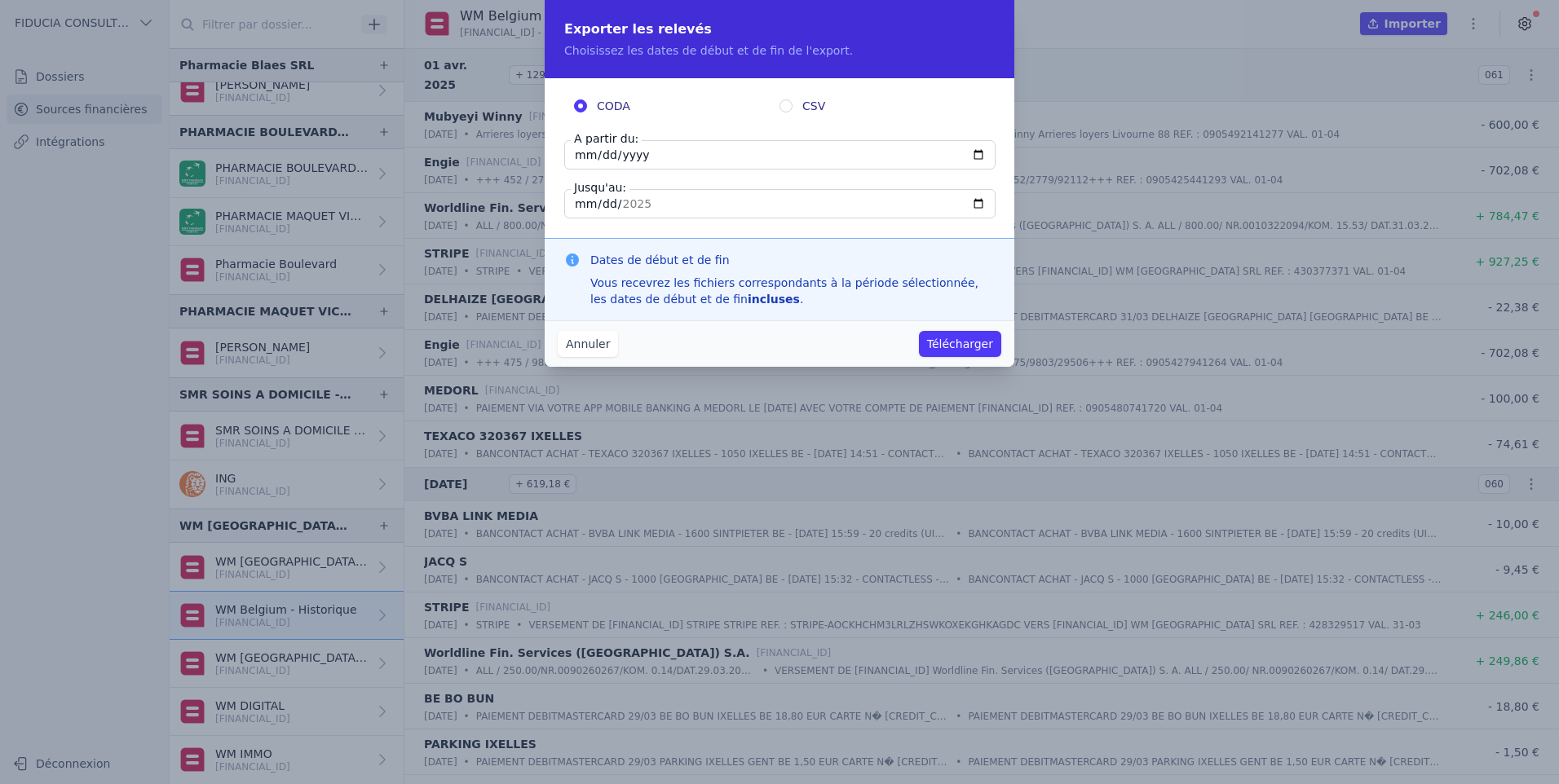
click at [668, 159] on input "2025-04-01" at bounding box center [779, 154] width 431 height 29
type input "2025-04-01"
type input "[DATE]"
type input "2025-04-03"
type input "0022-12-31"
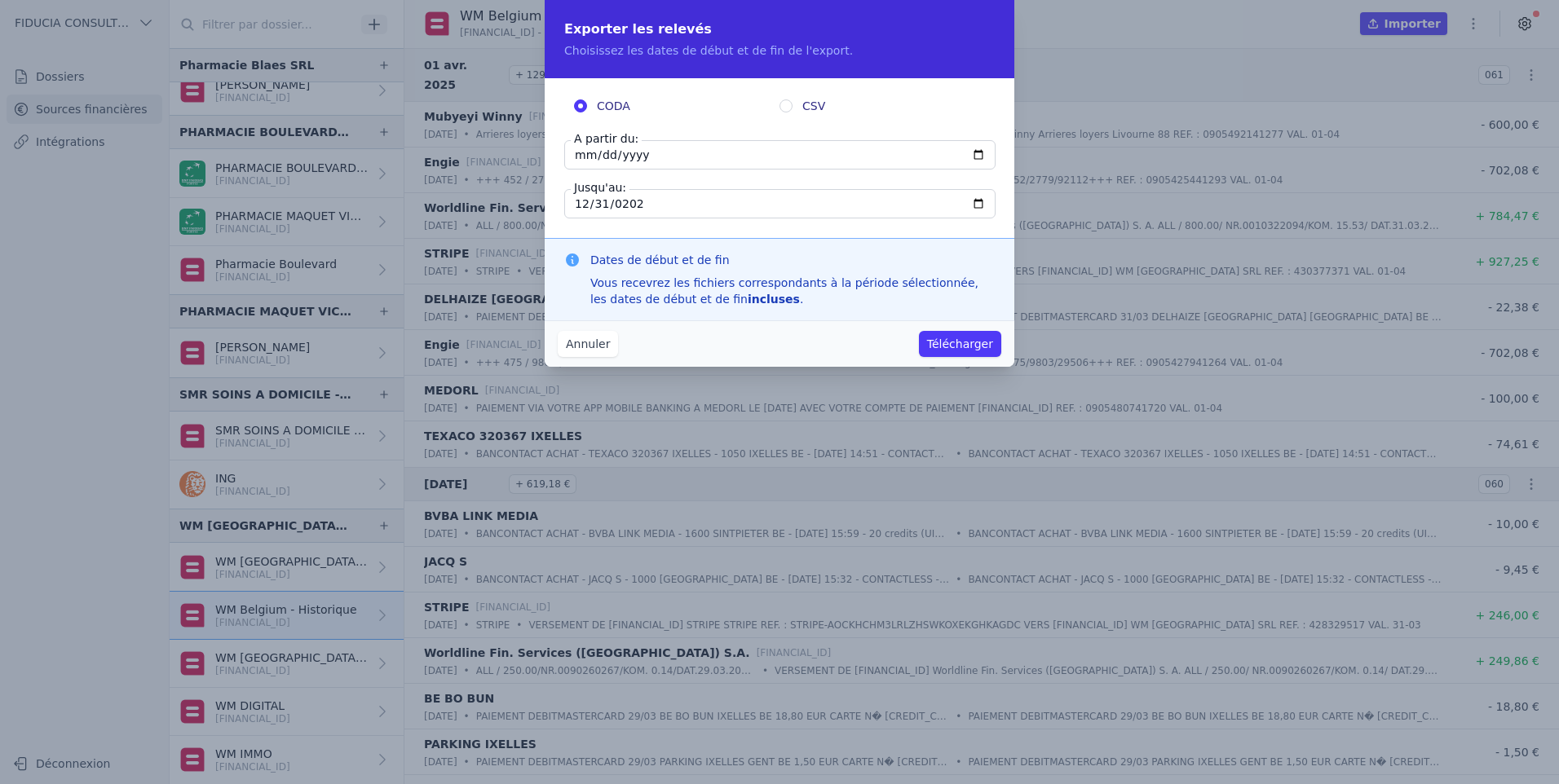
type input "[DATE]"
click at [919, 331] on button "Télécharger" at bounding box center [960, 343] width 82 height 26
